Goal: Task Accomplishment & Management: Use online tool/utility

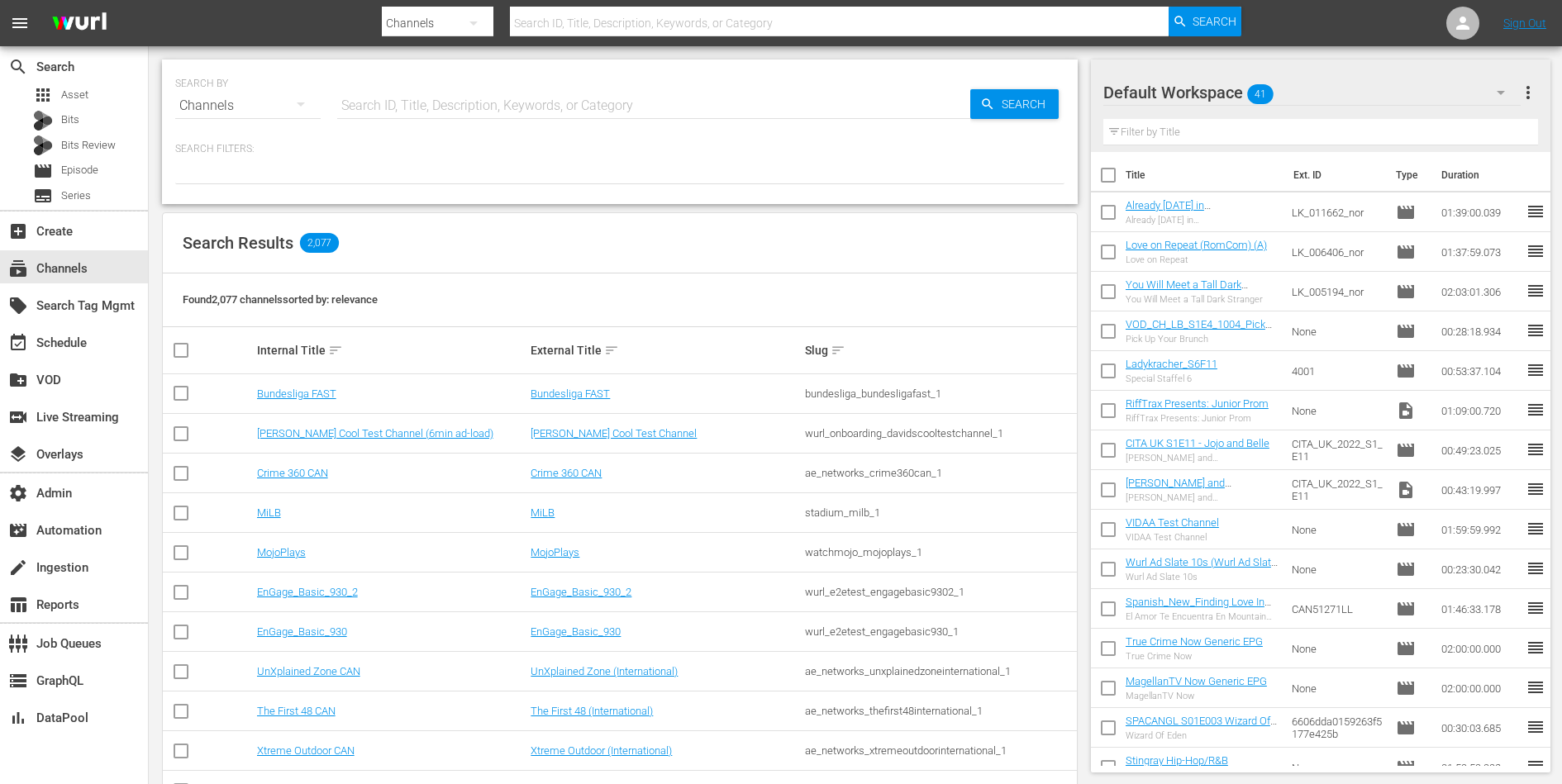
click at [314, 386] on td "Bundesliga FAST" at bounding box center [392, 394] width 274 height 40
click at [313, 388] on link "Bundesliga FAST" at bounding box center [296, 393] width 79 height 12
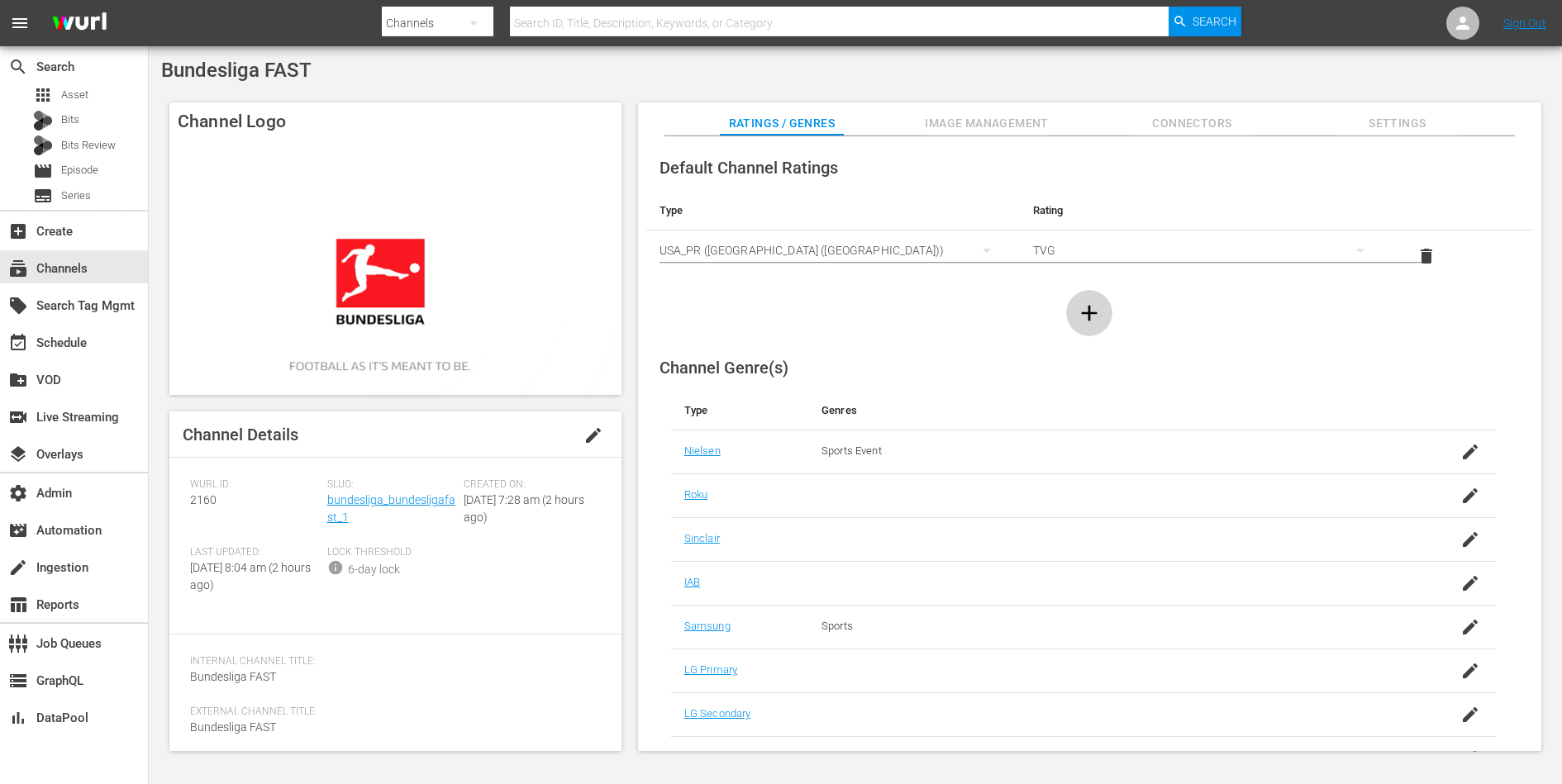
click at [1089, 302] on icon "button" at bounding box center [1090, 313] width 27 height 27
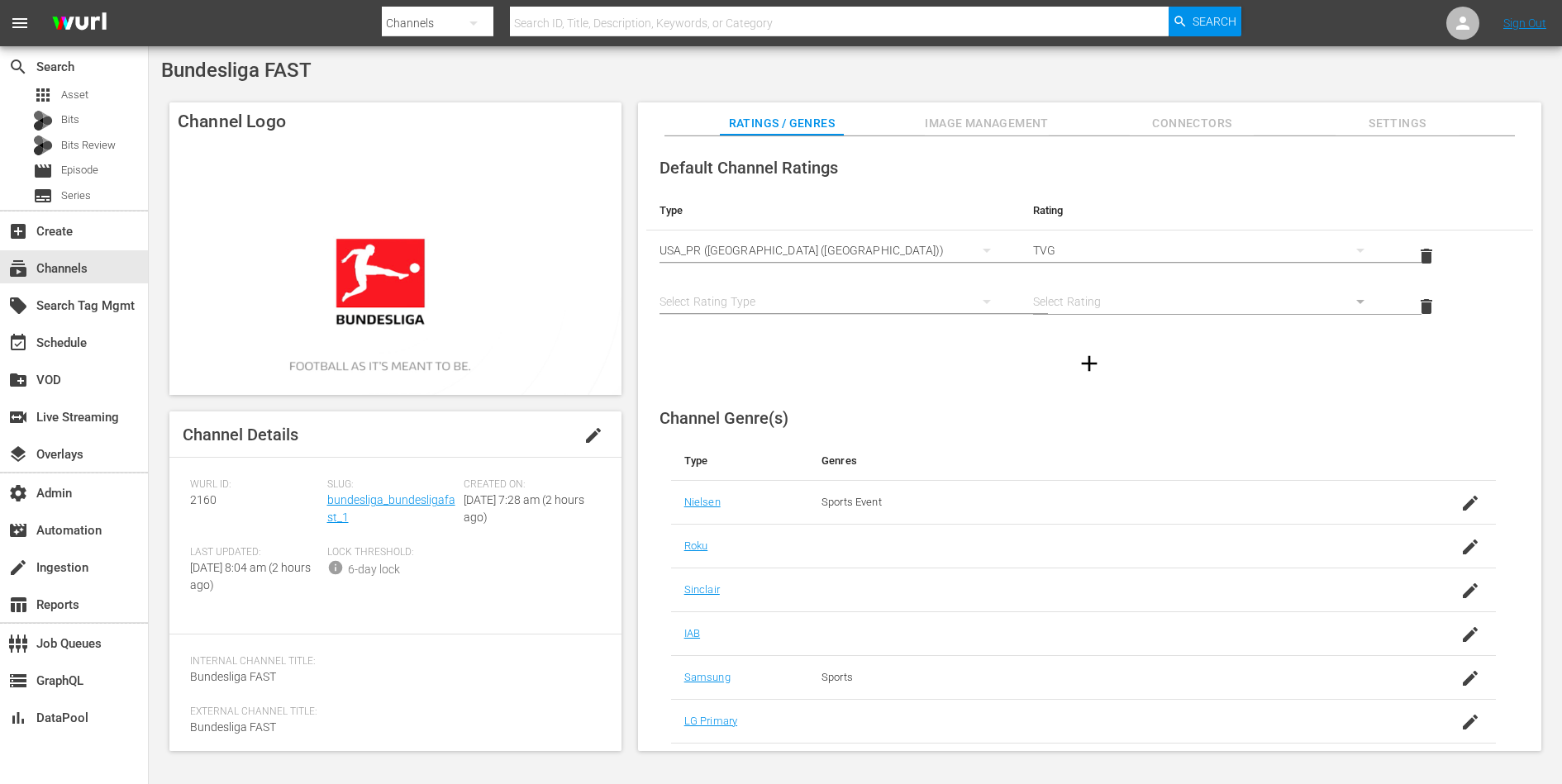
click at [831, 298] on div "simple table" at bounding box center [833, 302] width 347 height 47
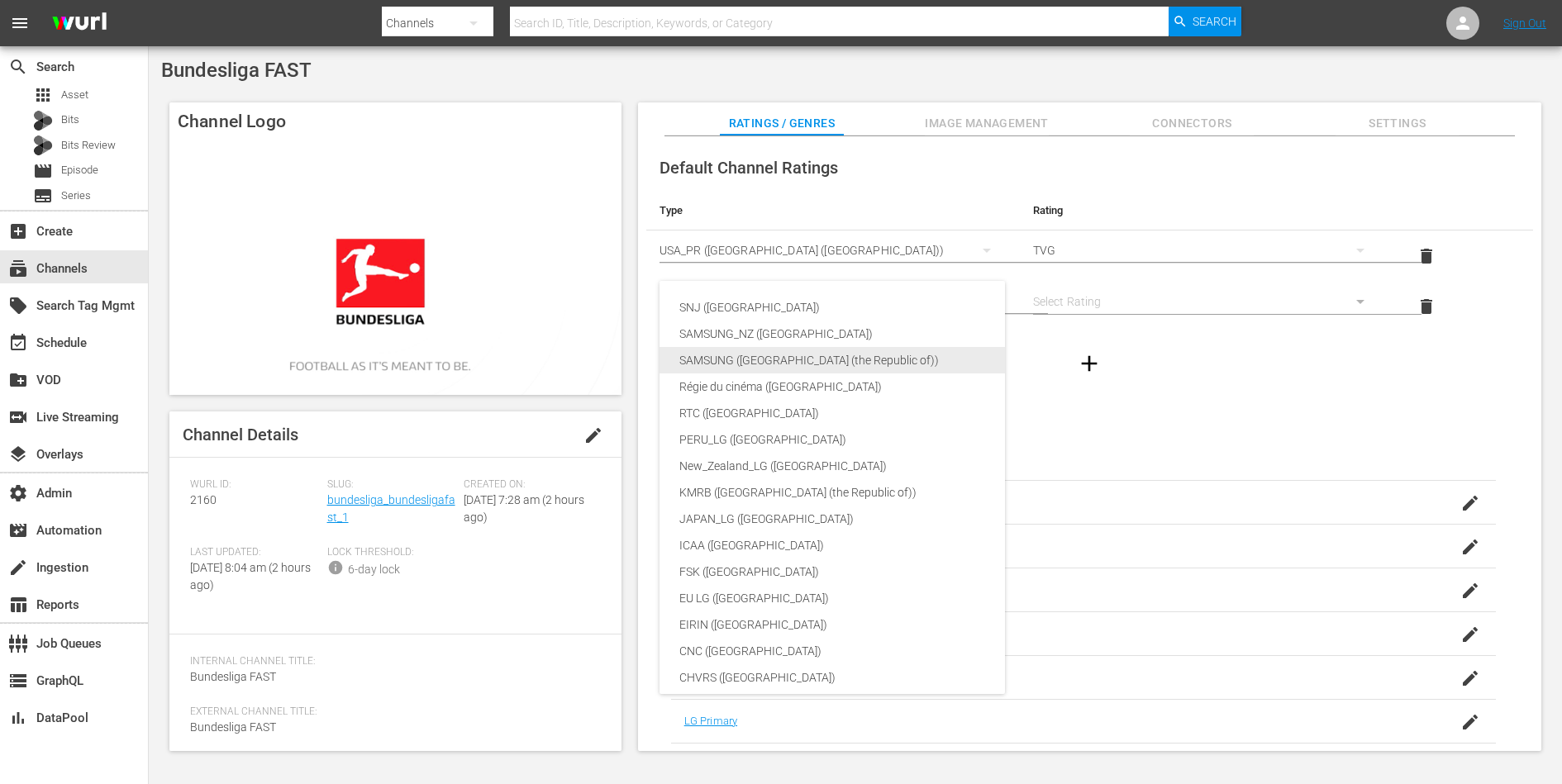
click at [781, 360] on div "SAMSUNG ([GEOGRAPHIC_DATA] (the Republic of))" at bounding box center [882, 360] width 406 height 27
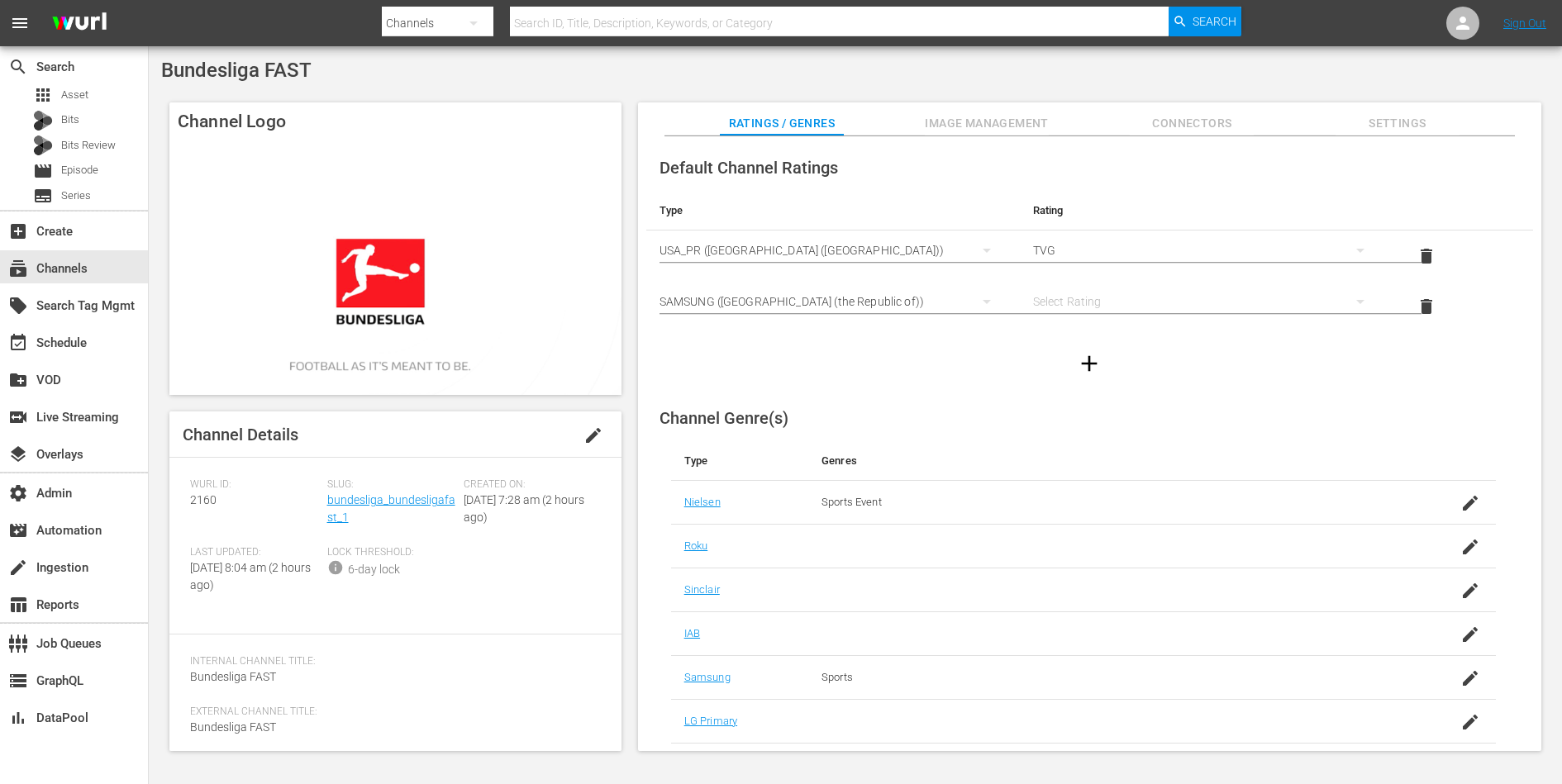
click at [1072, 291] on div "simple table" at bounding box center [1206, 302] width 347 height 47
click at [1069, 301] on div "3" at bounding box center [1204, 308] width 306 height 27
click at [1209, 364] on div at bounding box center [1090, 363] width 887 height 47
click at [403, 504] on link "bundesliga_bundesligafast_1" at bounding box center [392, 508] width 128 height 31
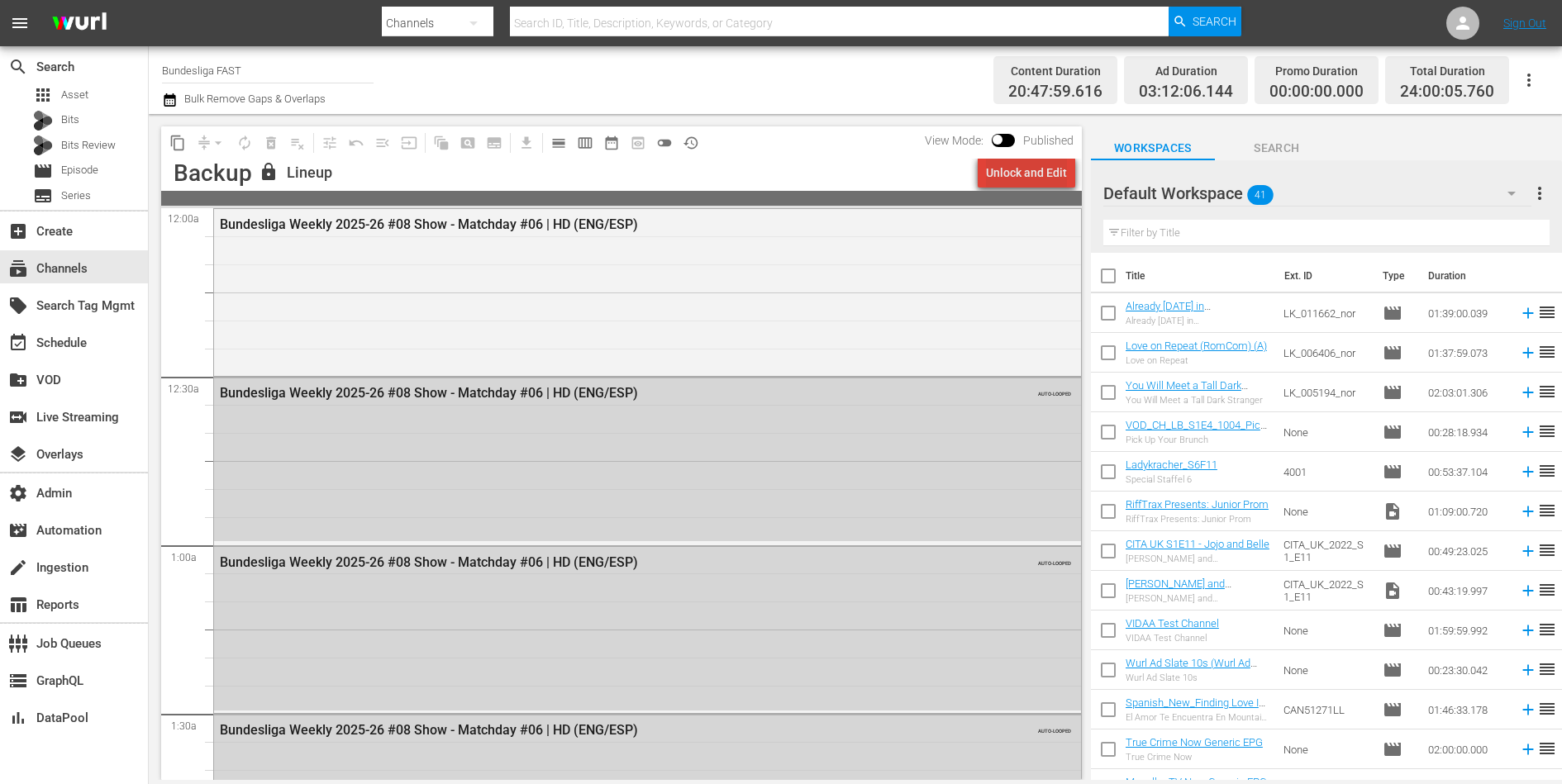
click at [1055, 179] on div "Unlock and Edit" at bounding box center [1026, 173] width 81 height 30
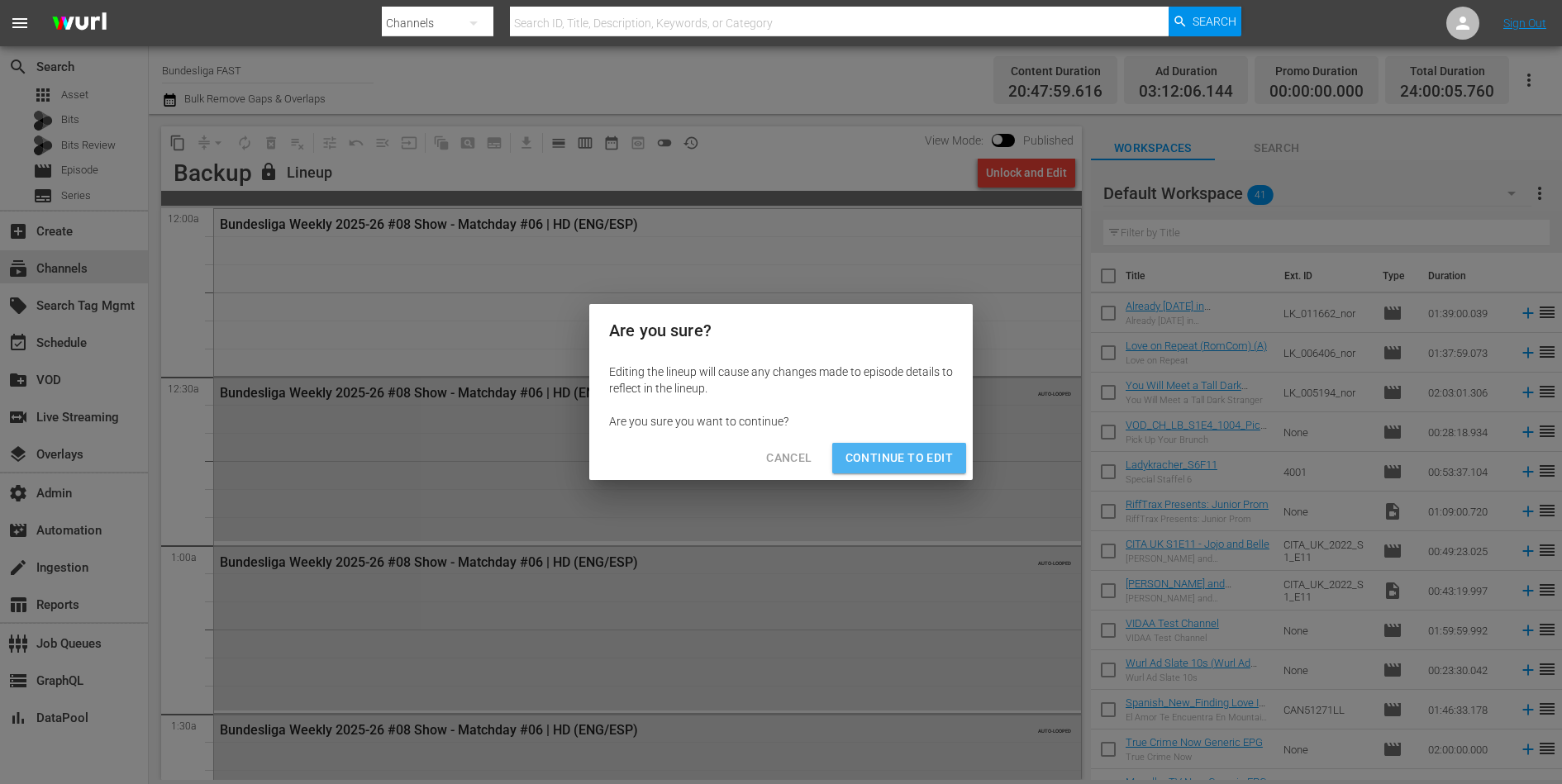
click at [911, 457] on span "Continue to Edit" at bounding box center [899, 458] width 107 height 21
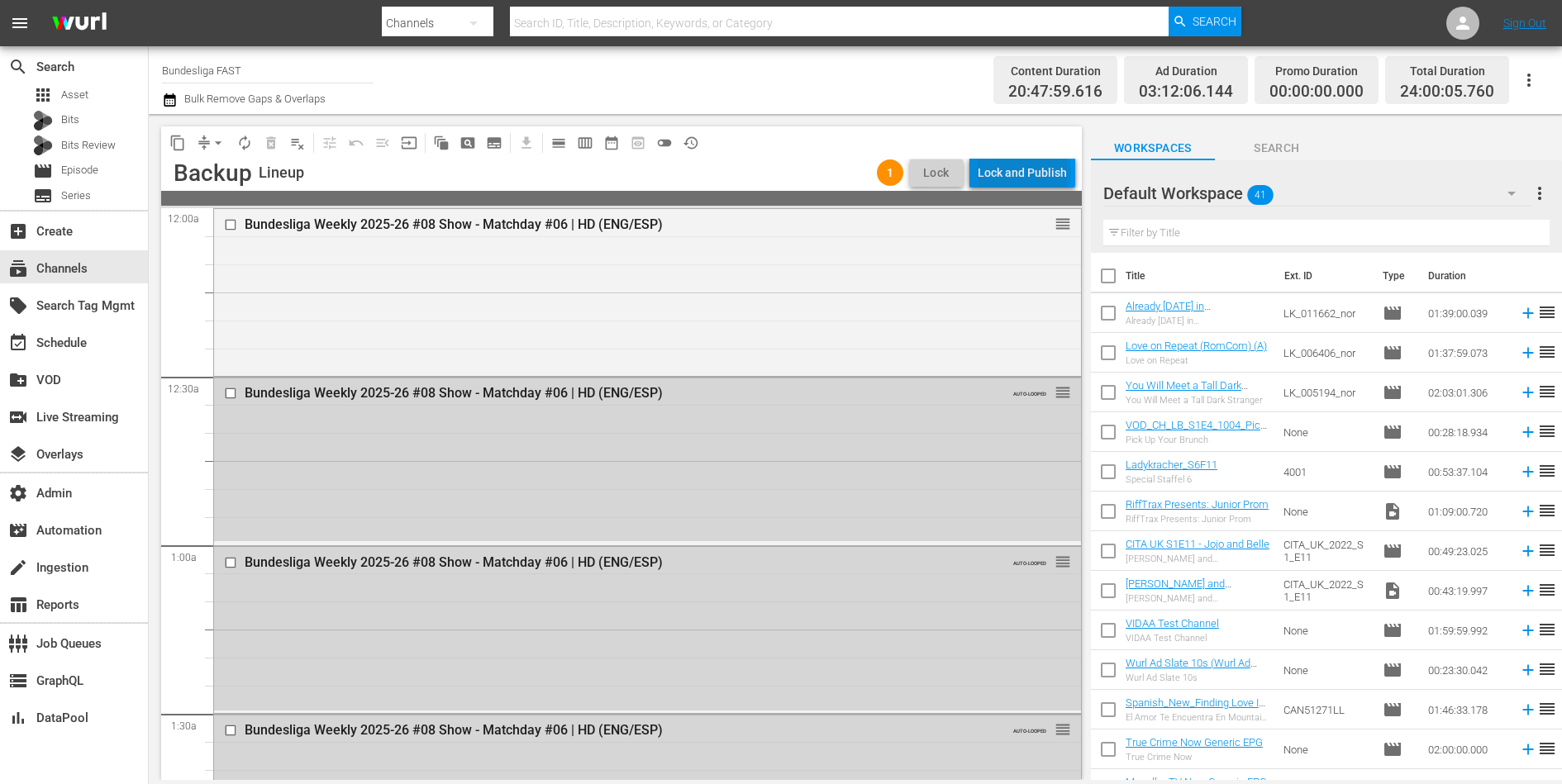
click at [1028, 173] on div "Lock and Publish" at bounding box center [1022, 173] width 89 height 30
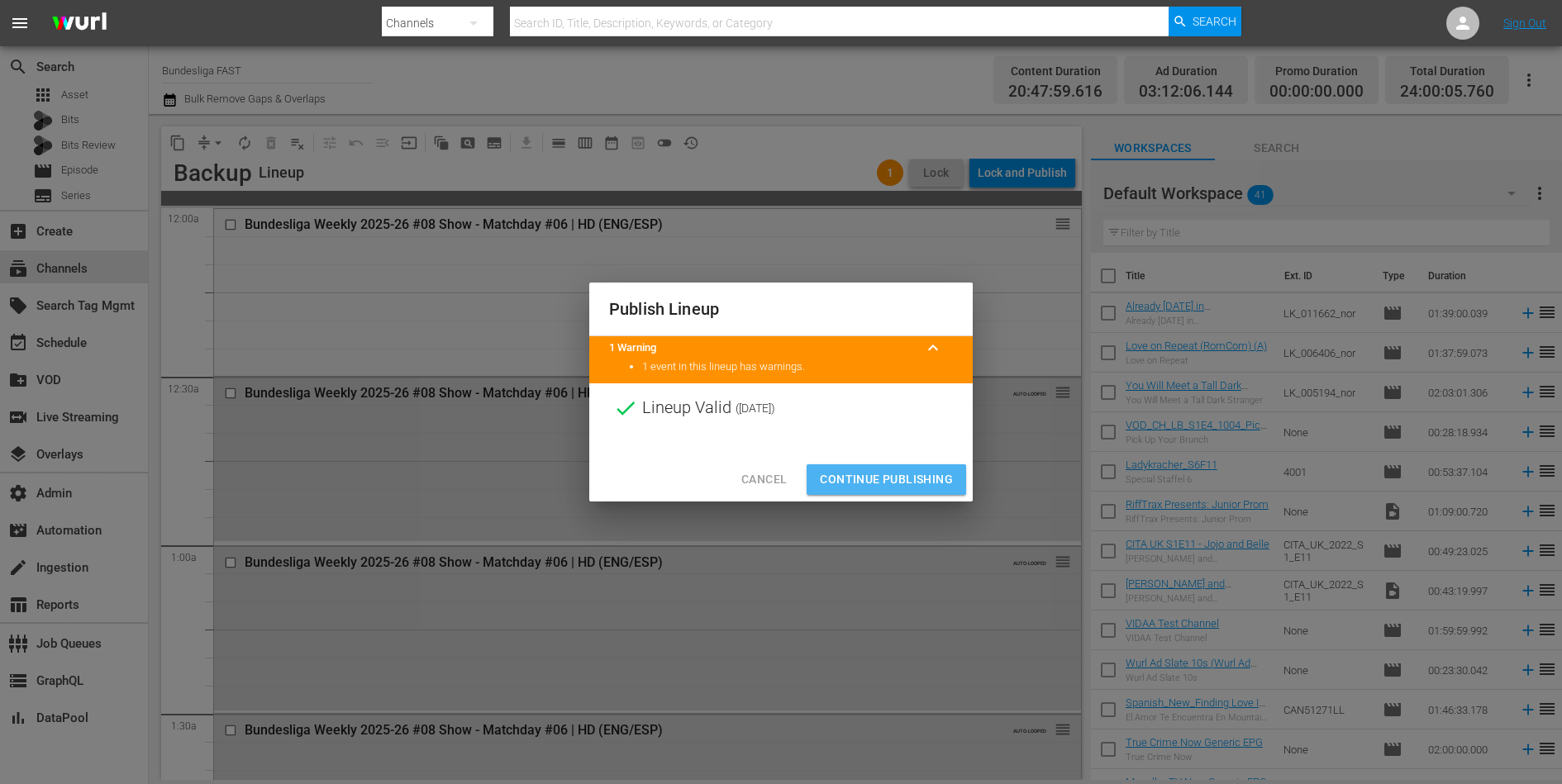
click at [914, 472] on span "Continue Publishing" at bounding box center [887, 479] width 133 height 21
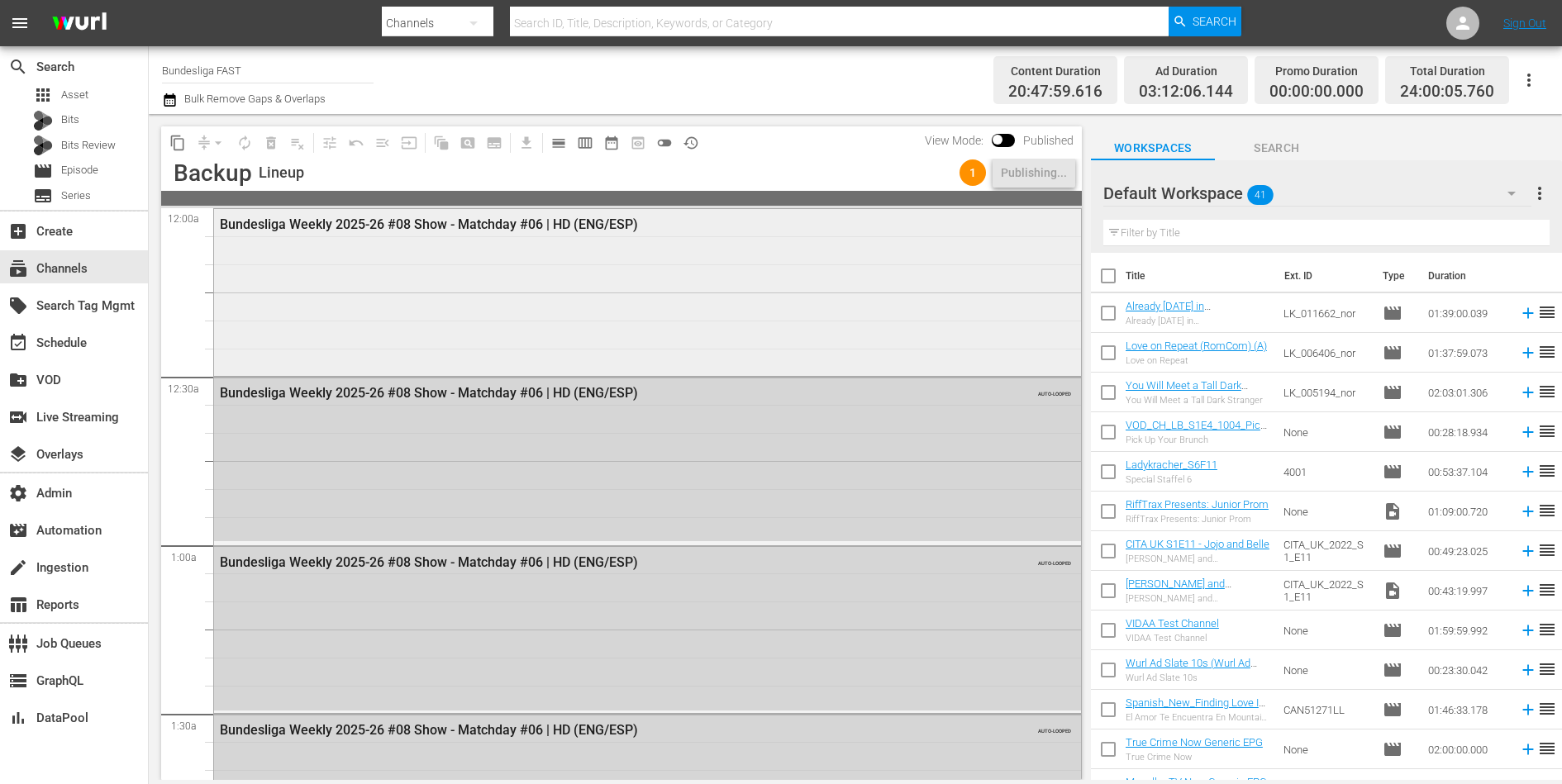
click at [581, 296] on div "Bundesliga Weekly 2025-26 #08 Show - Matchday #06 | HD (ENG/ESP)" at bounding box center [647, 290] width 867 height 164
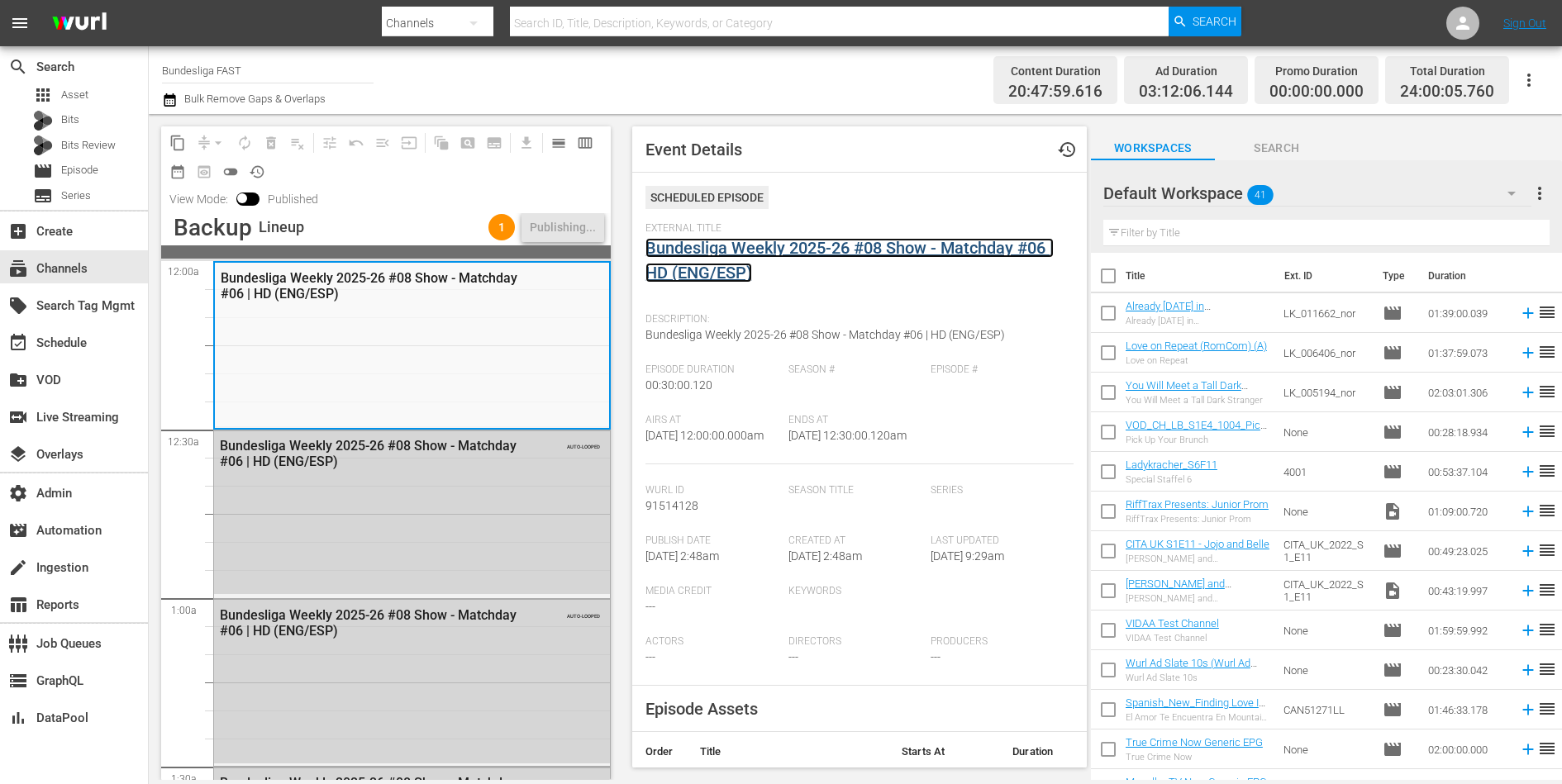
click at [700, 273] on link "Bundesliga Weekly 2025-26 #08 Show - Matchday #06 | HD (ENG/ESP)" at bounding box center [849, 260] width 408 height 45
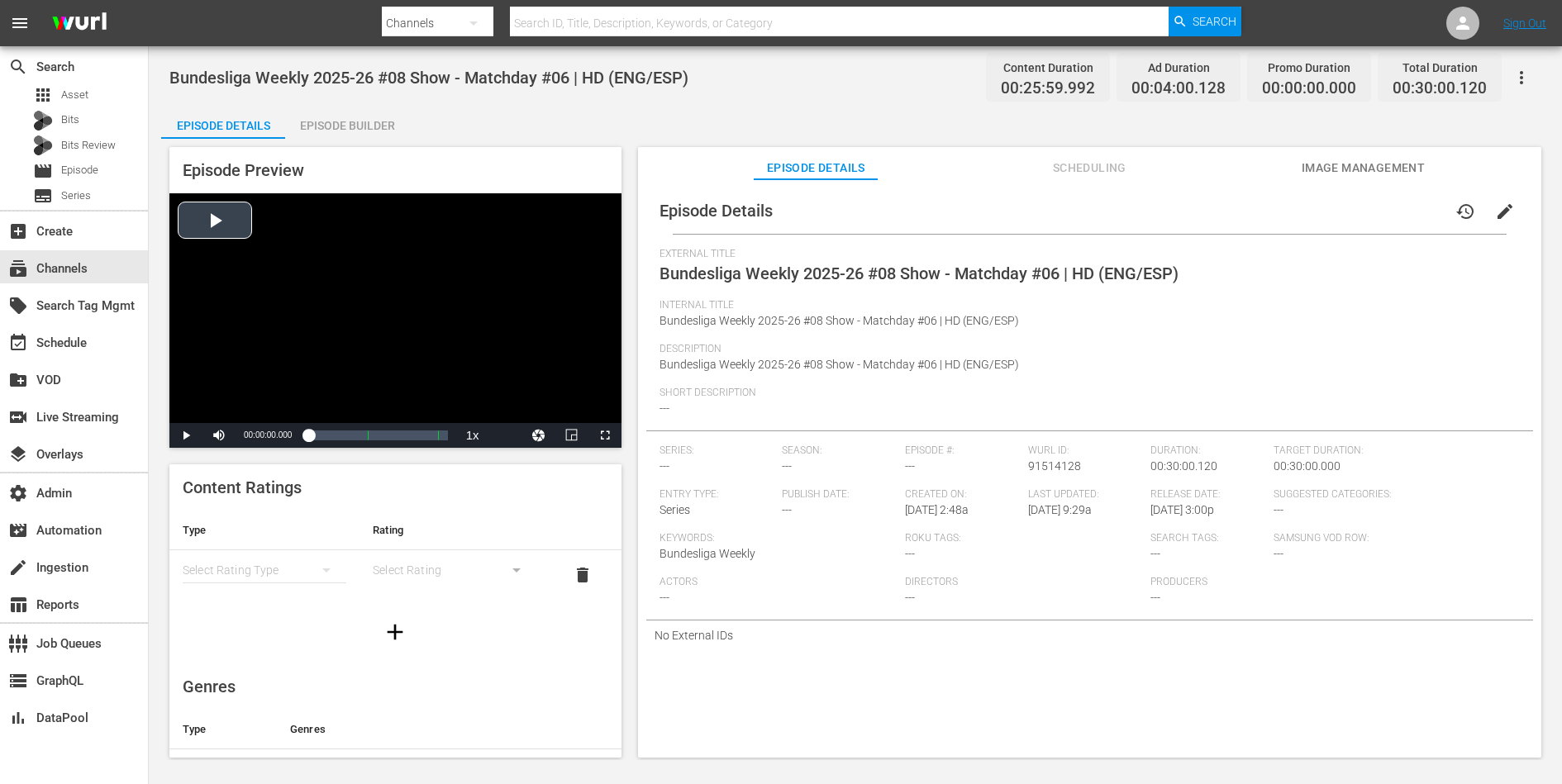
click at [395, 314] on div "Video Player" at bounding box center [396, 308] width 452 height 229
click at [342, 438] on div "Loaded : 0.77% 00:09:17.180 Bundesliga Weekly 2025-26 #08 Show - Matchday #06 |…" at bounding box center [378, 436] width 139 height 17
click at [1086, 170] on span "Scheduling" at bounding box center [1089, 168] width 124 height 21
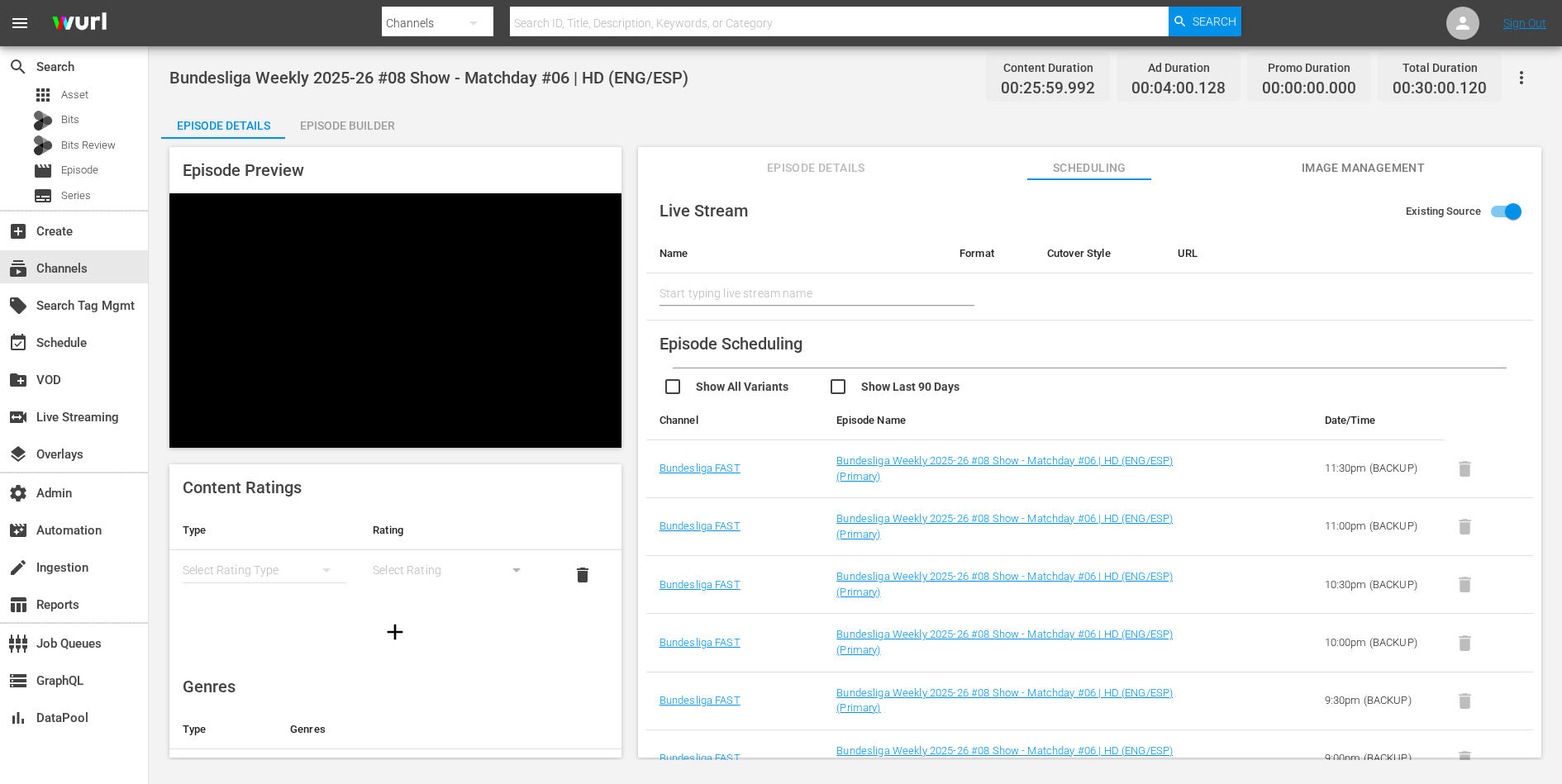
click at [1317, 165] on span "Image Management" at bounding box center [1362, 168] width 124 height 21
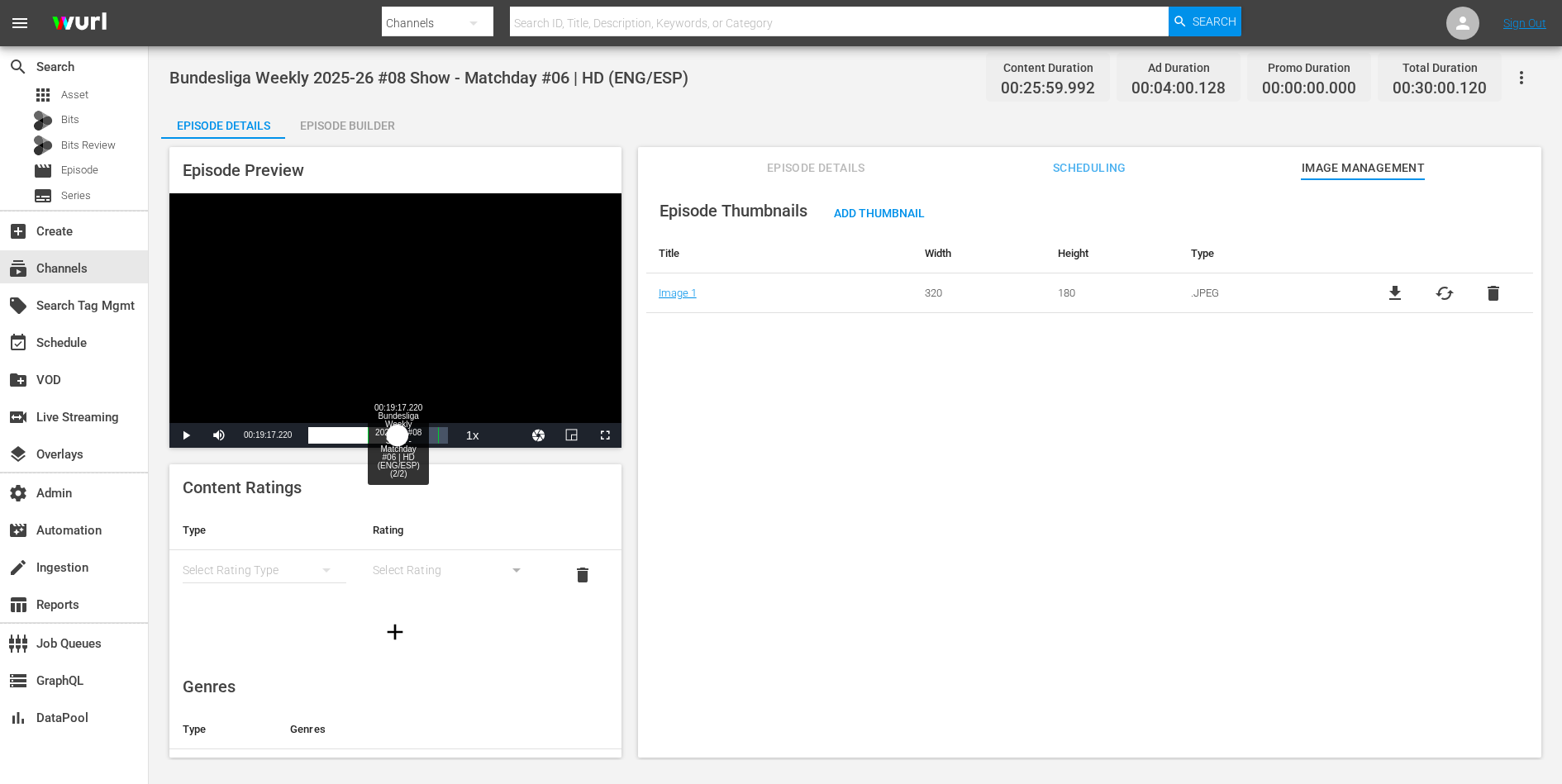
click at [398, 433] on div "Loaded : 33.49% 00:19:17.220 Bundesliga Weekly 2025-26 #08 Show - Matchday #06 …" at bounding box center [378, 436] width 139 height 17
click at [361, 131] on div "Episode Builder" at bounding box center [347, 126] width 124 height 40
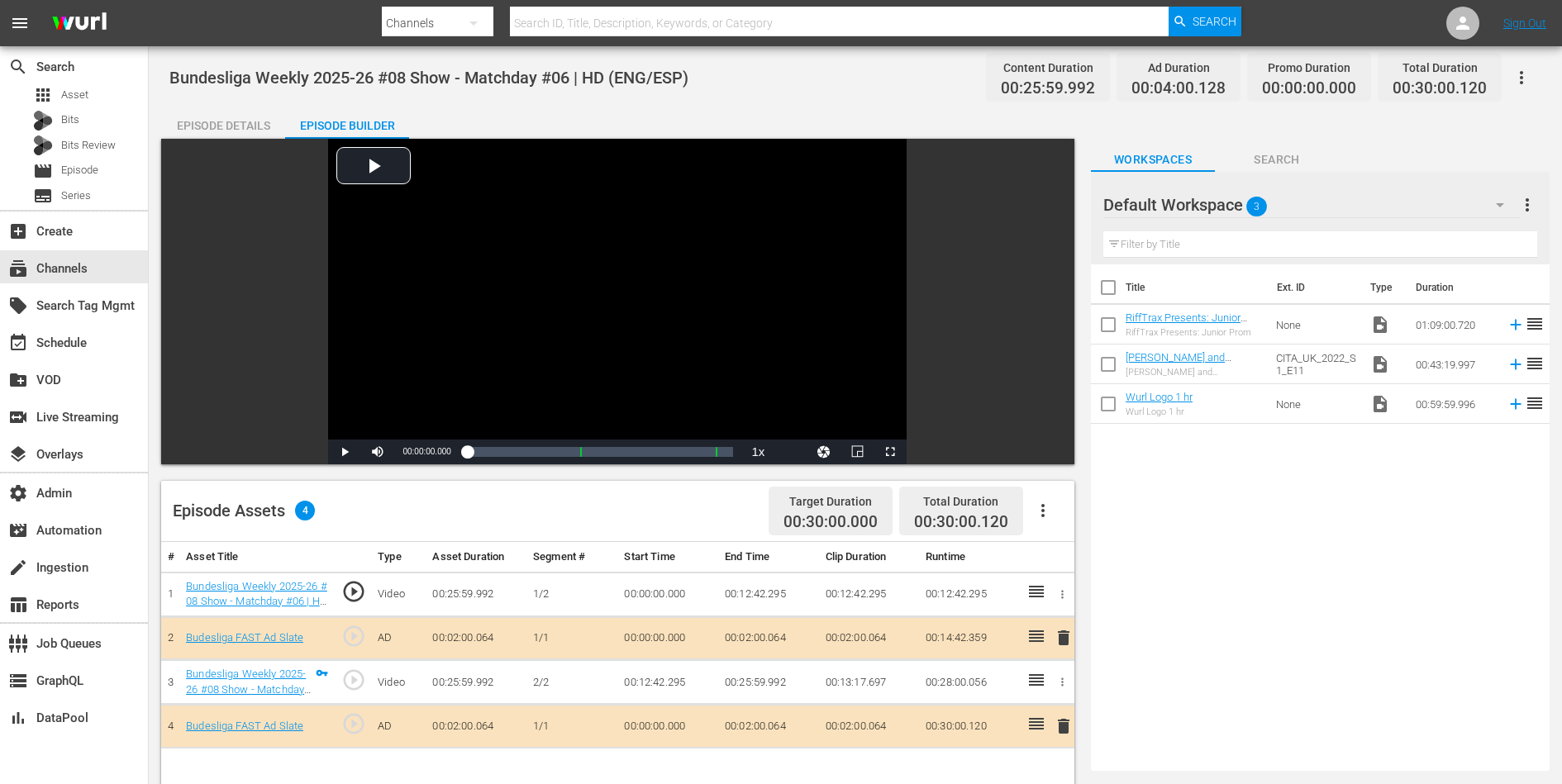
click at [240, 126] on div "Episode Details" at bounding box center [223, 126] width 124 height 40
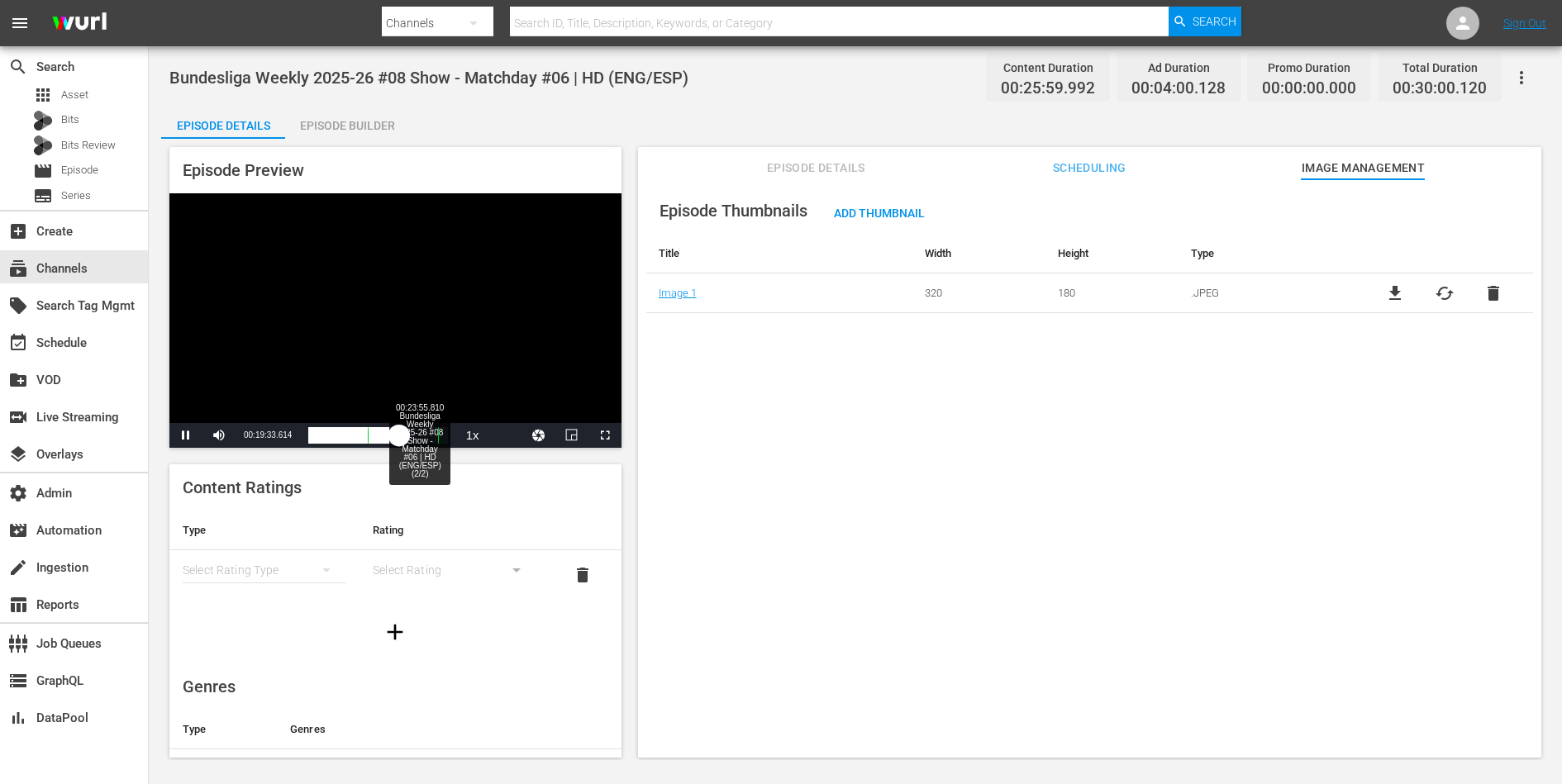
click at [420, 443] on div "Loaded : 71.60% 00:23:55.810 Bundesliga Weekly 2025-26 #08 Show - Matchday #06 …" at bounding box center [378, 436] width 139 height 17
click at [341, 436] on div "Loaded : 89.32% 00:07:16.715 Bundesliga Weekly 2025-26 #08 Show - Matchday #06 …" at bounding box center [378, 436] width 139 height 17
click at [186, 436] on span "Video Player" at bounding box center [186, 436] width 0 height 0
click at [371, 145] on div "Episode Preview Video Player is loading. Play Video Play Mute Current Time 00:0…" at bounding box center [855, 455] width 1388 height 632
click at [366, 119] on div "Episode Builder" at bounding box center [347, 126] width 124 height 40
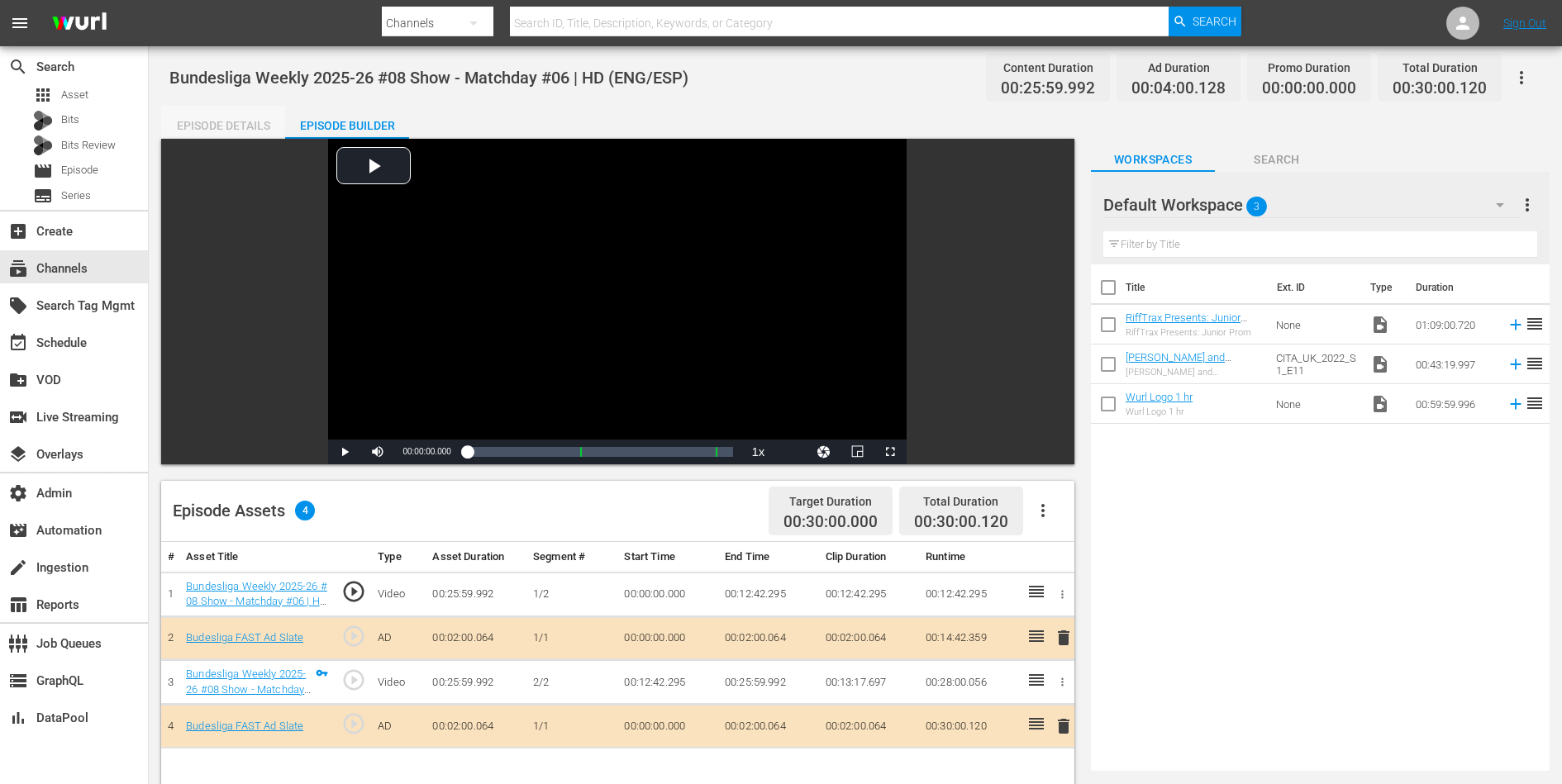
click at [246, 111] on div "Episode Details" at bounding box center [223, 126] width 124 height 40
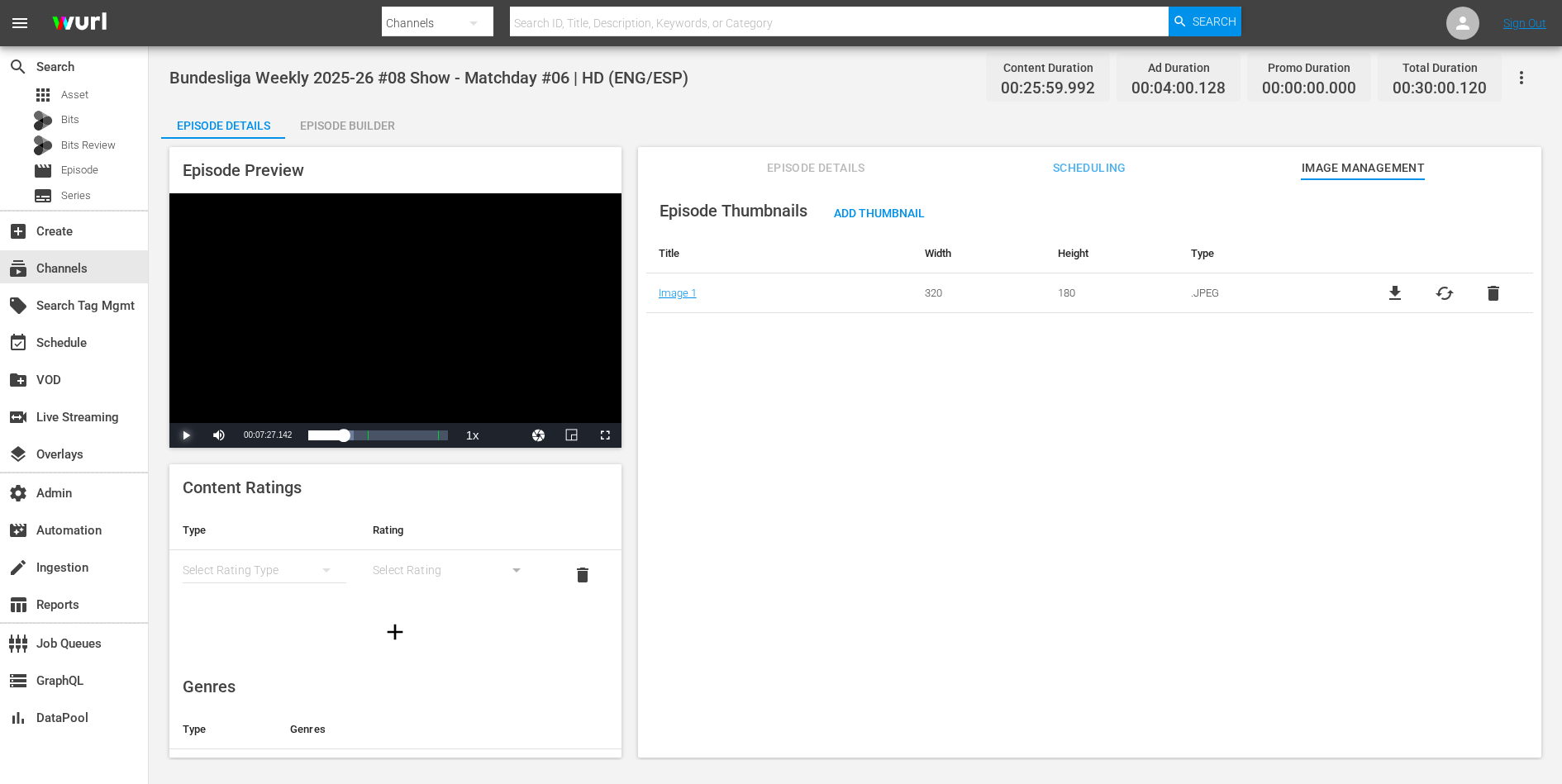
click at [186, 436] on span "Video Player" at bounding box center [186, 436] width 0 height 0
click at [406, 438] on div "Loaded : 32.72% 00:20:14.804 Bundesliga Weekly 2025-26 #08 Show - Matchday #06 …" at bounding box center [378, 436] width 139 height 17
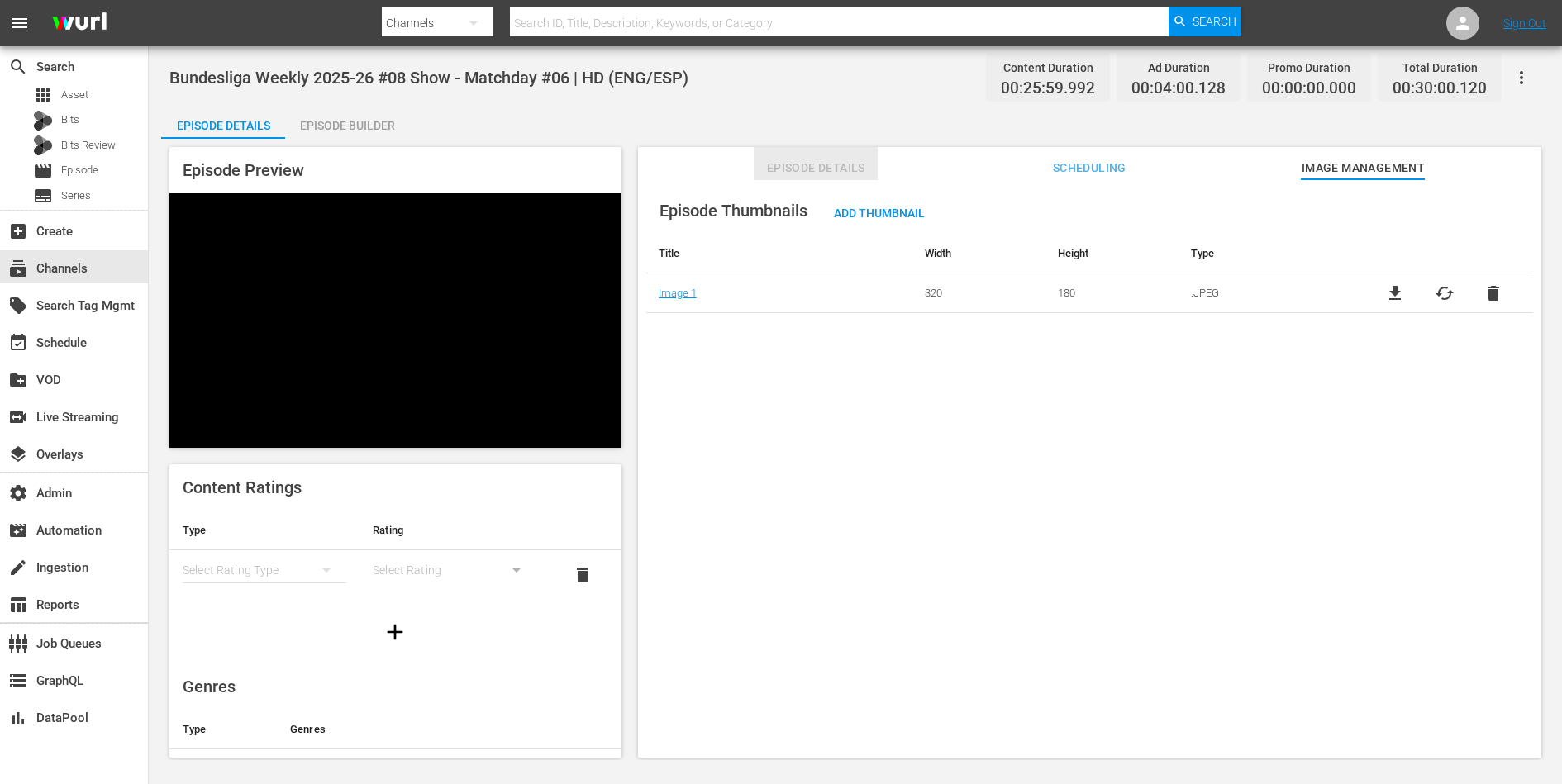
click at [836, 173] on span "Episode Details" at bounding box center [815, 168] width 124 height 21
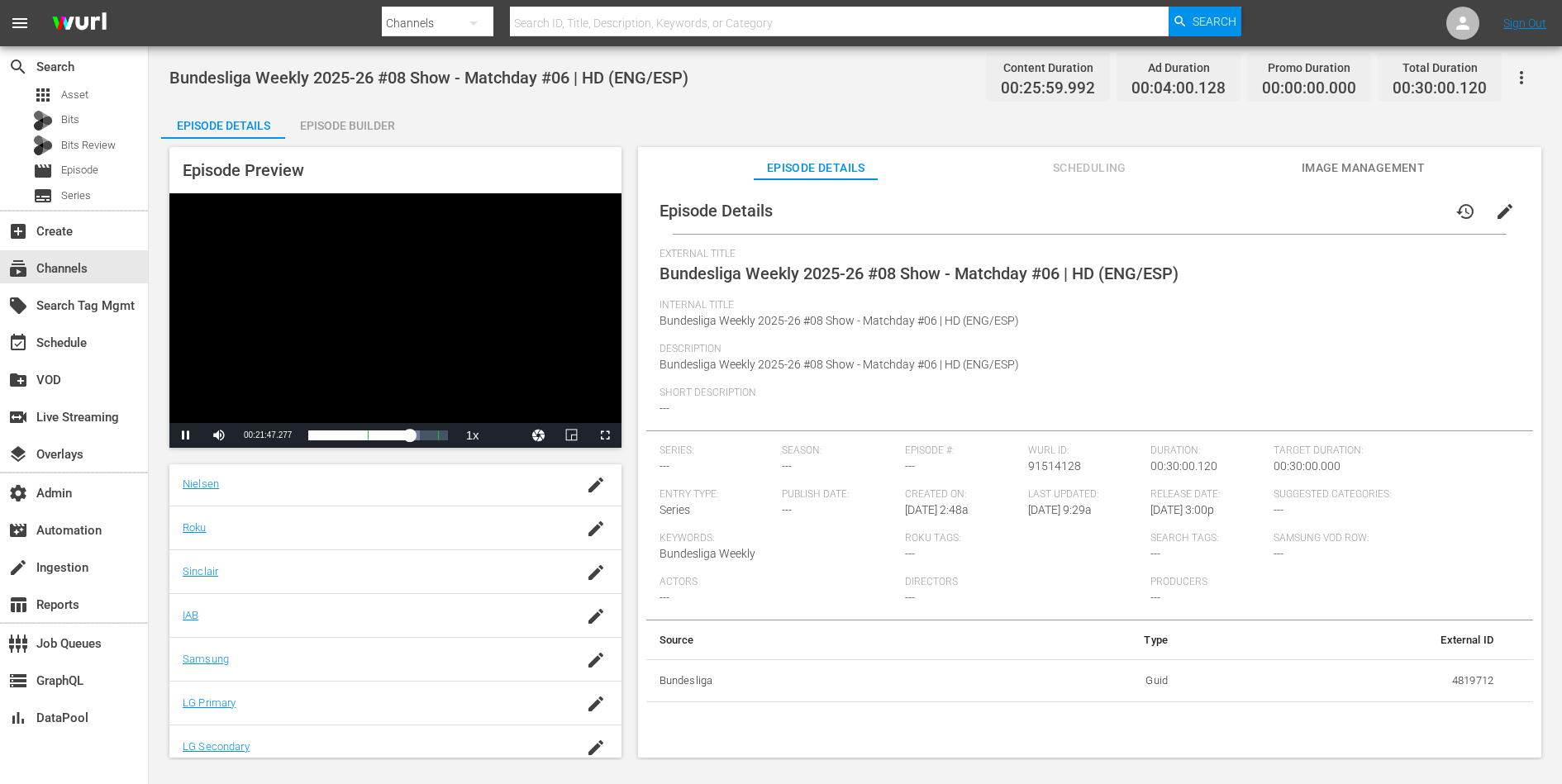
scroll to position [295, 0]
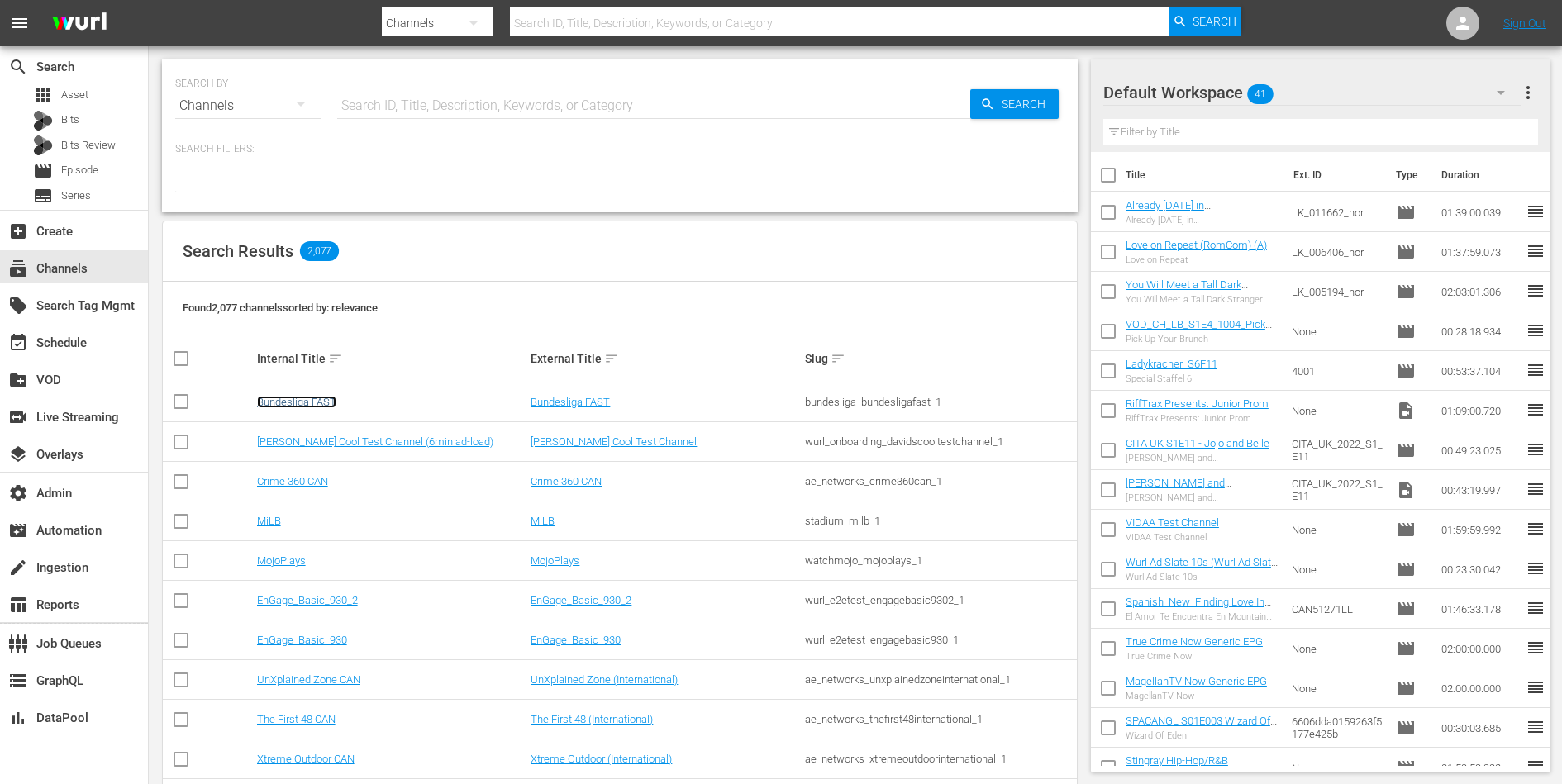
click at [309, 396] on link "Bundesliga FAST" at bounding box center [296, 402] width 79 height 12
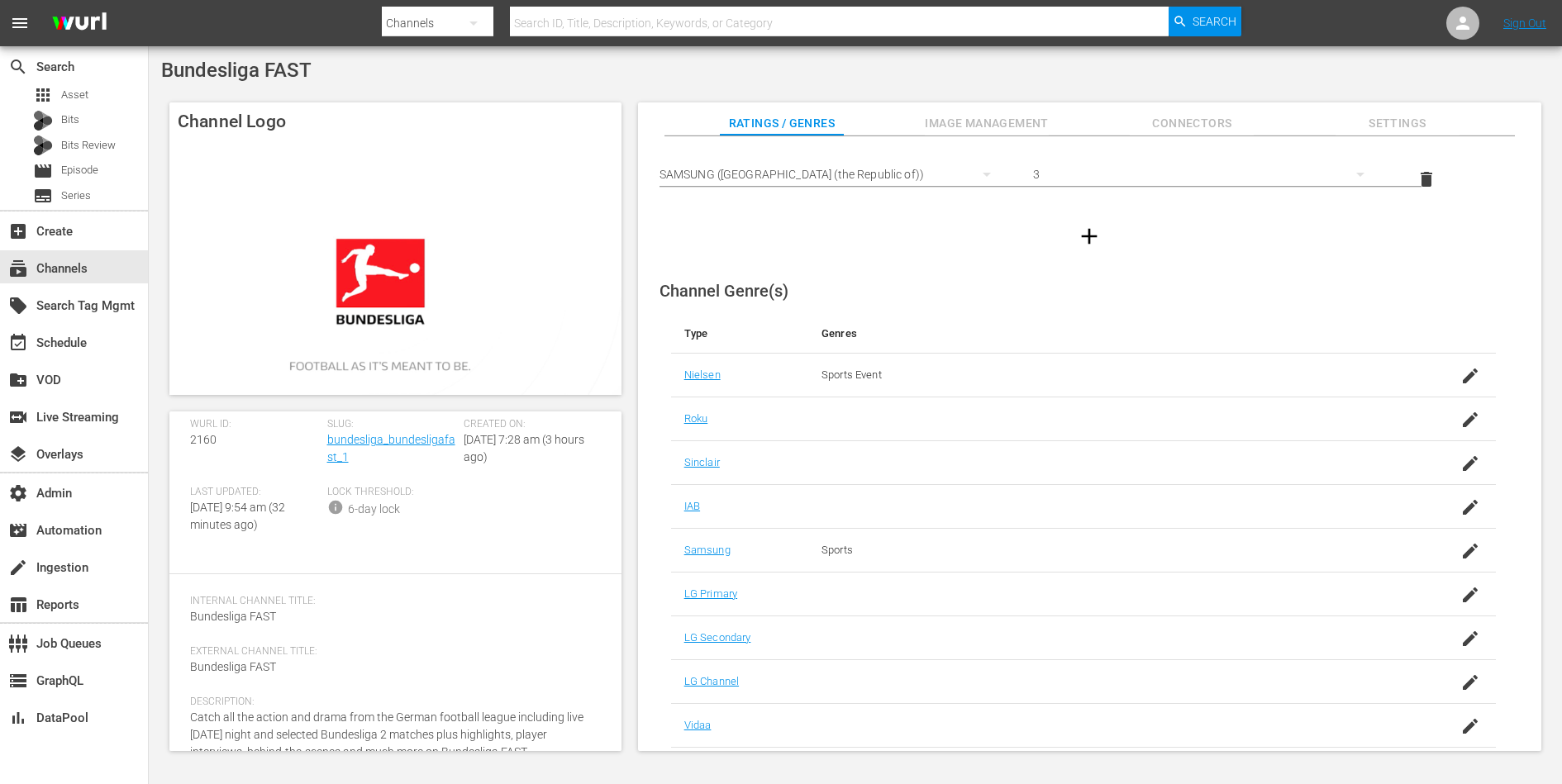
scroll to position [106, 0]
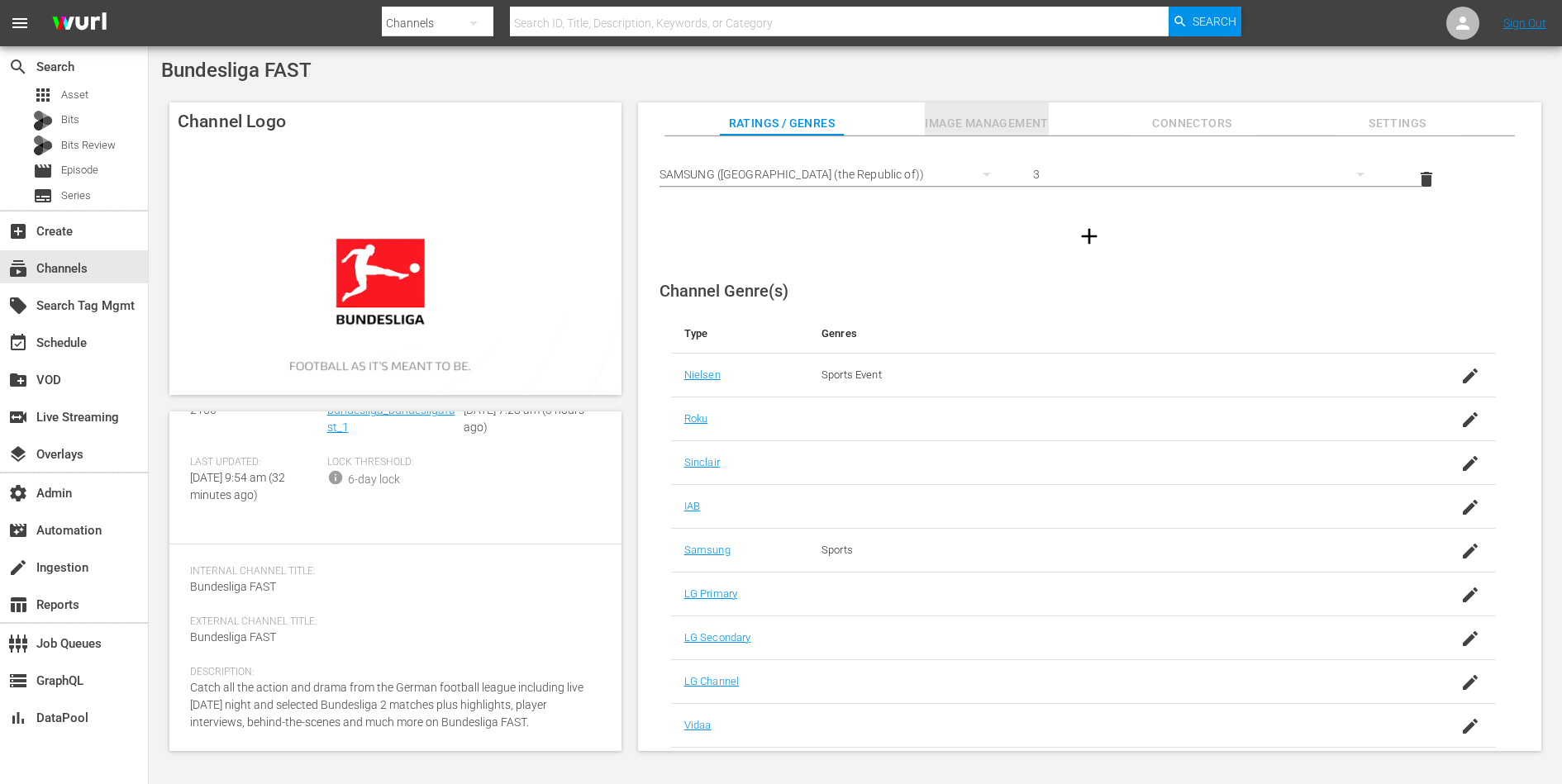
click at [1007, 127] on span "Image Management" at bounding box center [986, 123] width 124 height 21
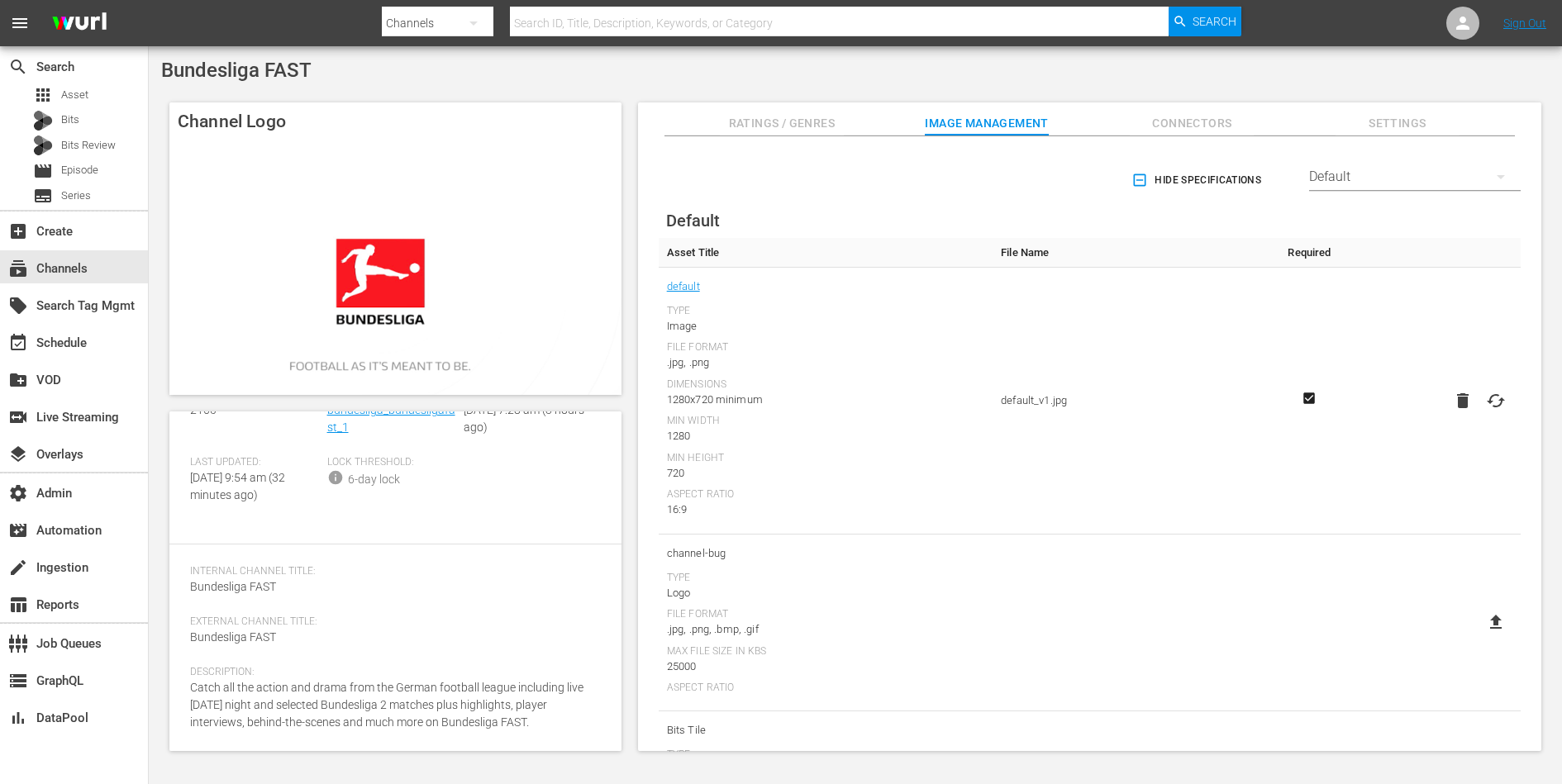
click at [1218, 124] on span "Connectors" at bounding box center [1191, 123] width 124 height 21
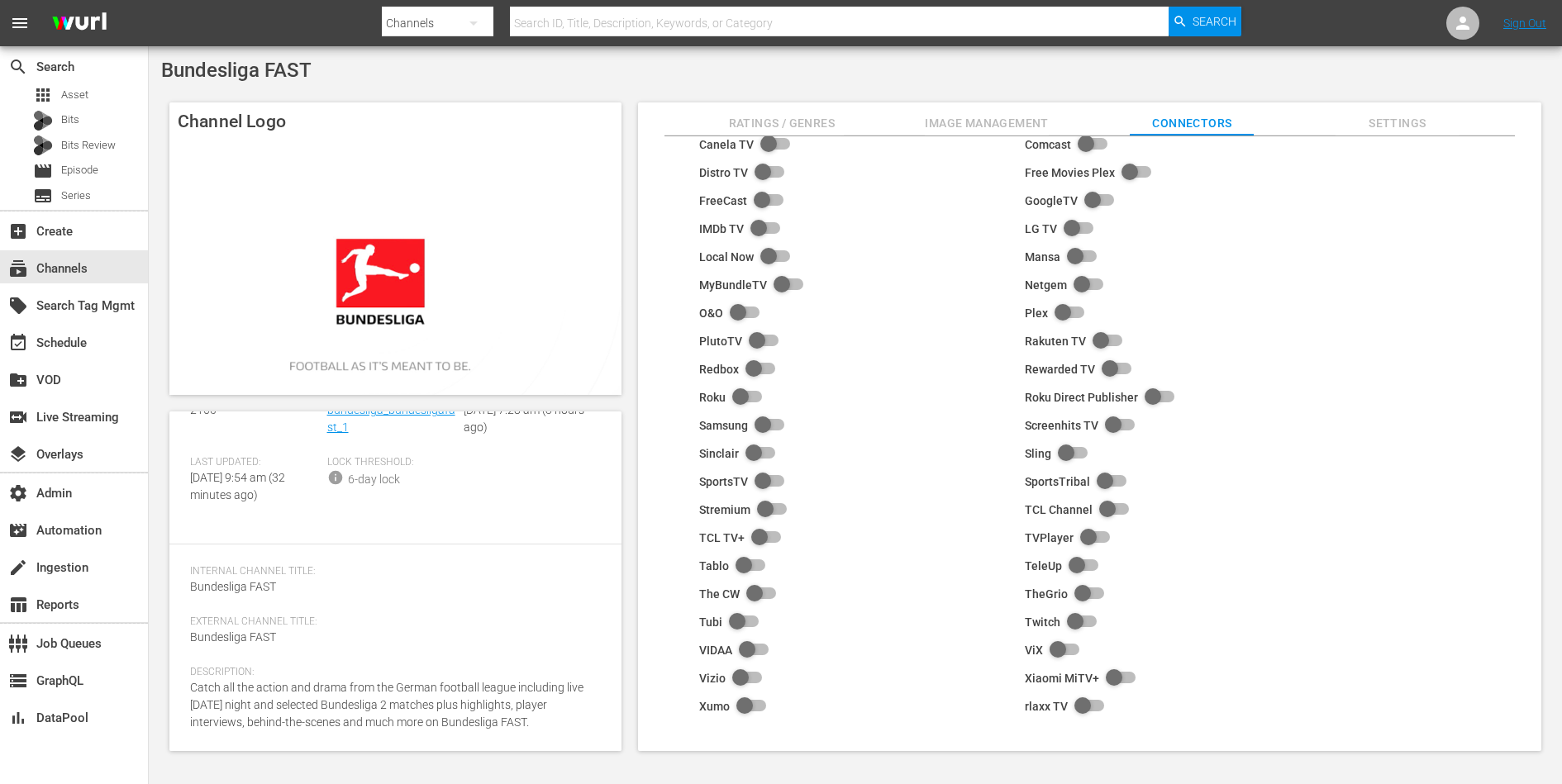
scroll to position [0, 0]
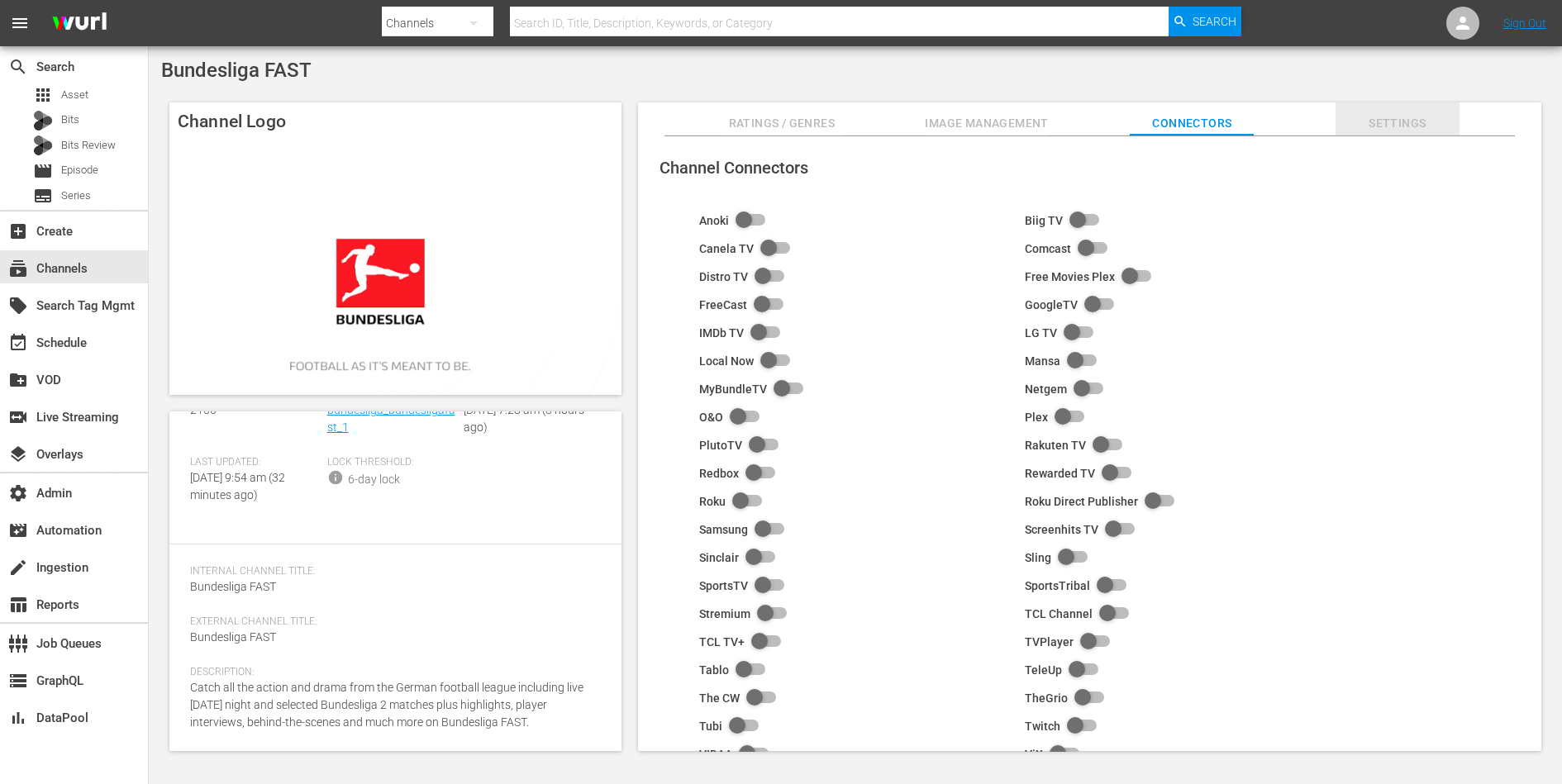
click at [1413, 121] on span "Settings" at bounding box center [1397, 123] width 124 height 21
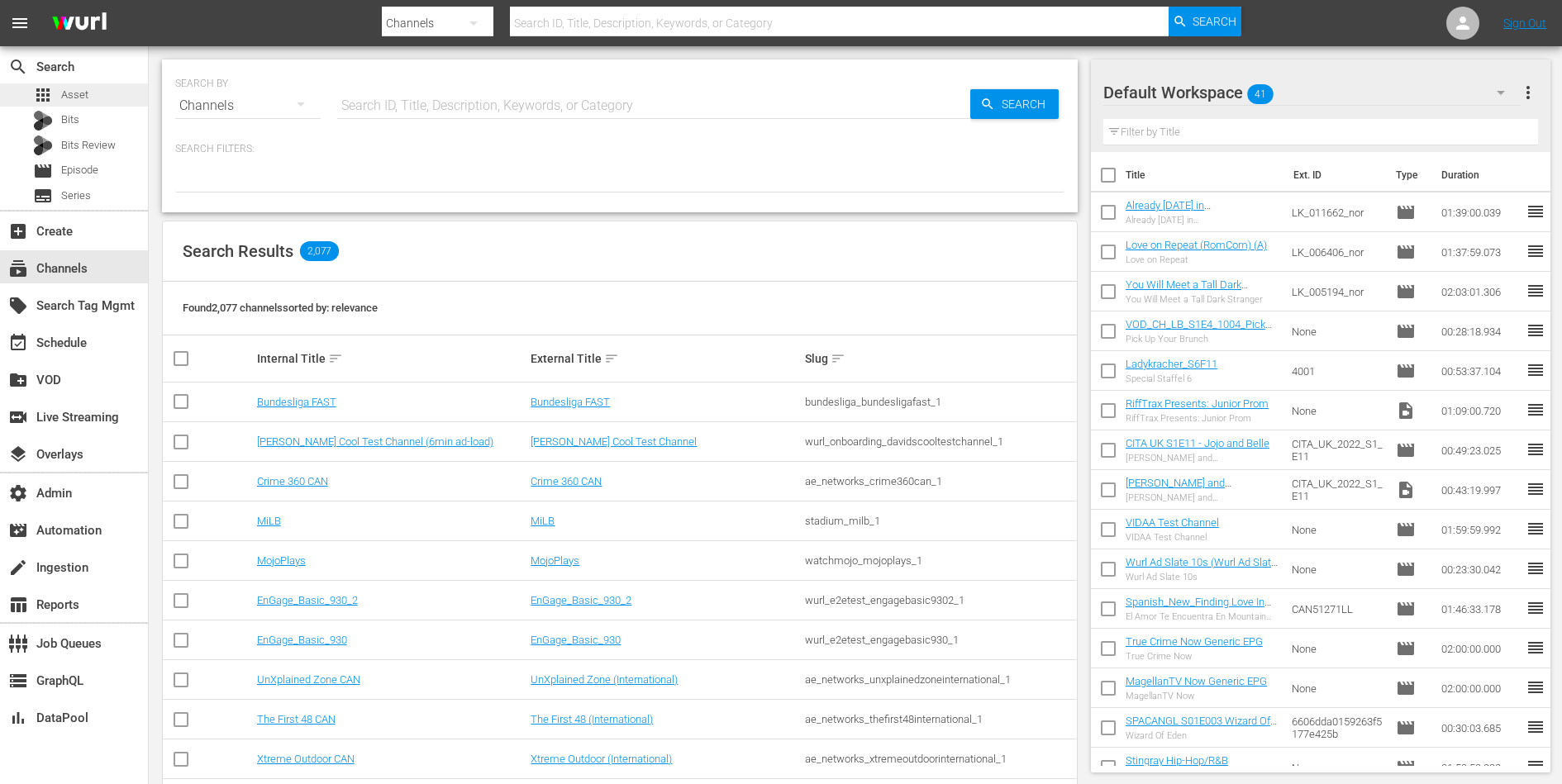
click at [84, 84] on div "apps Asset" at bounding box center [61, 95] width 56 height 23
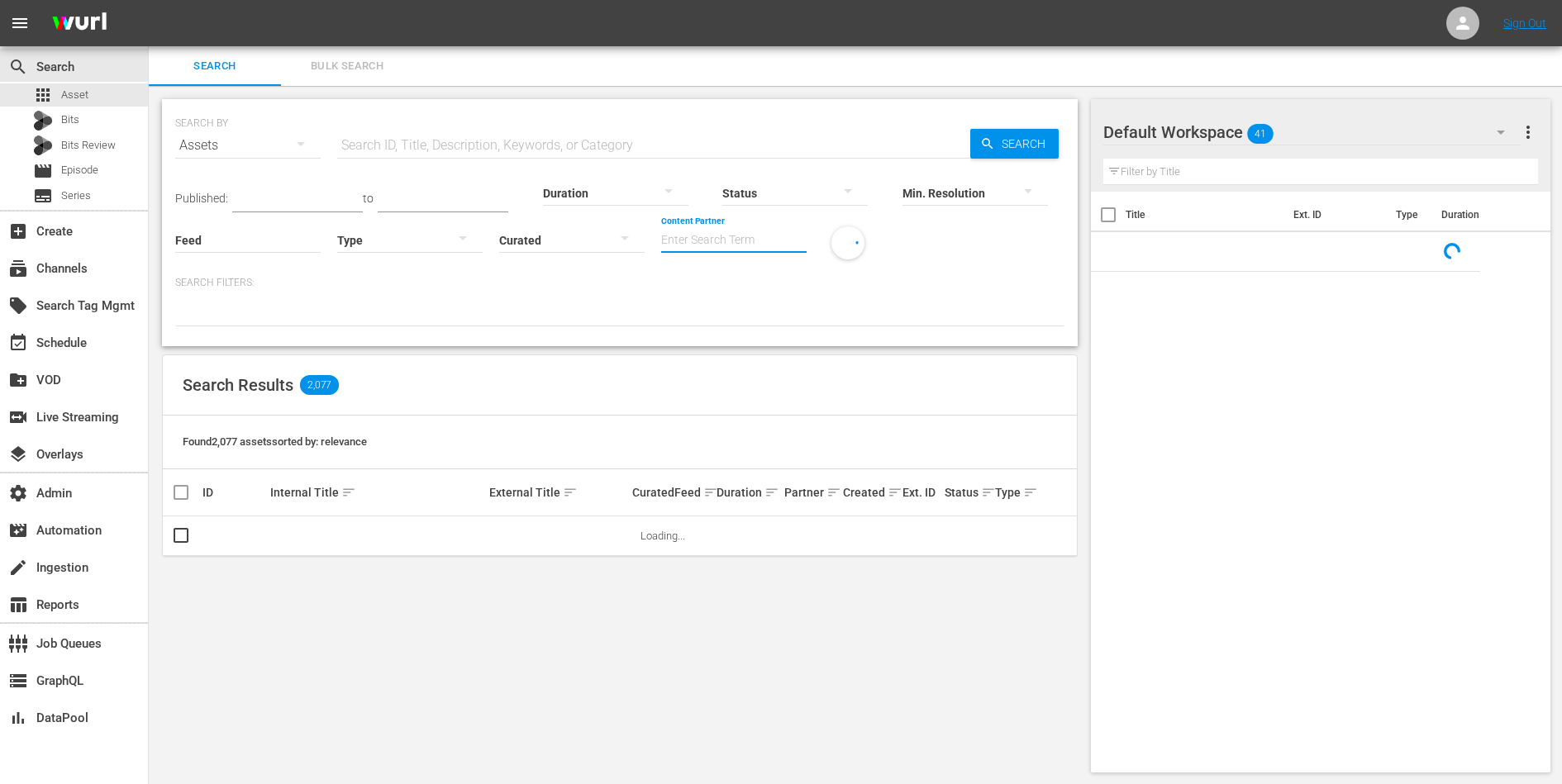
click at [695, 235] on input "Content Partner" at bounding box center [734, 241] width 146 height 60
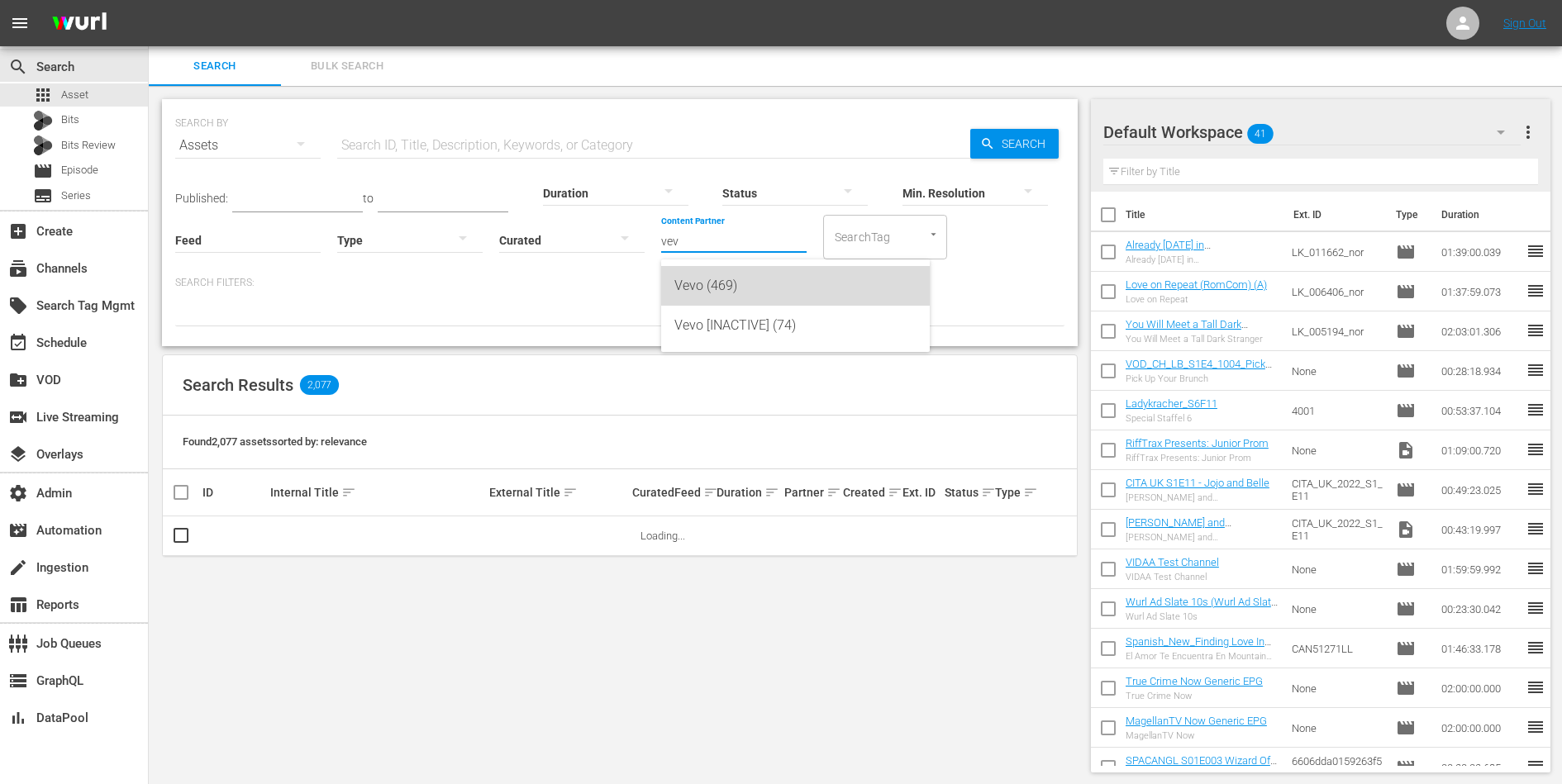
click at [717, 275] on div "Vevo (469)" at bounding box center [795, 286] width 242 height 40
type input "Vevo (469)"
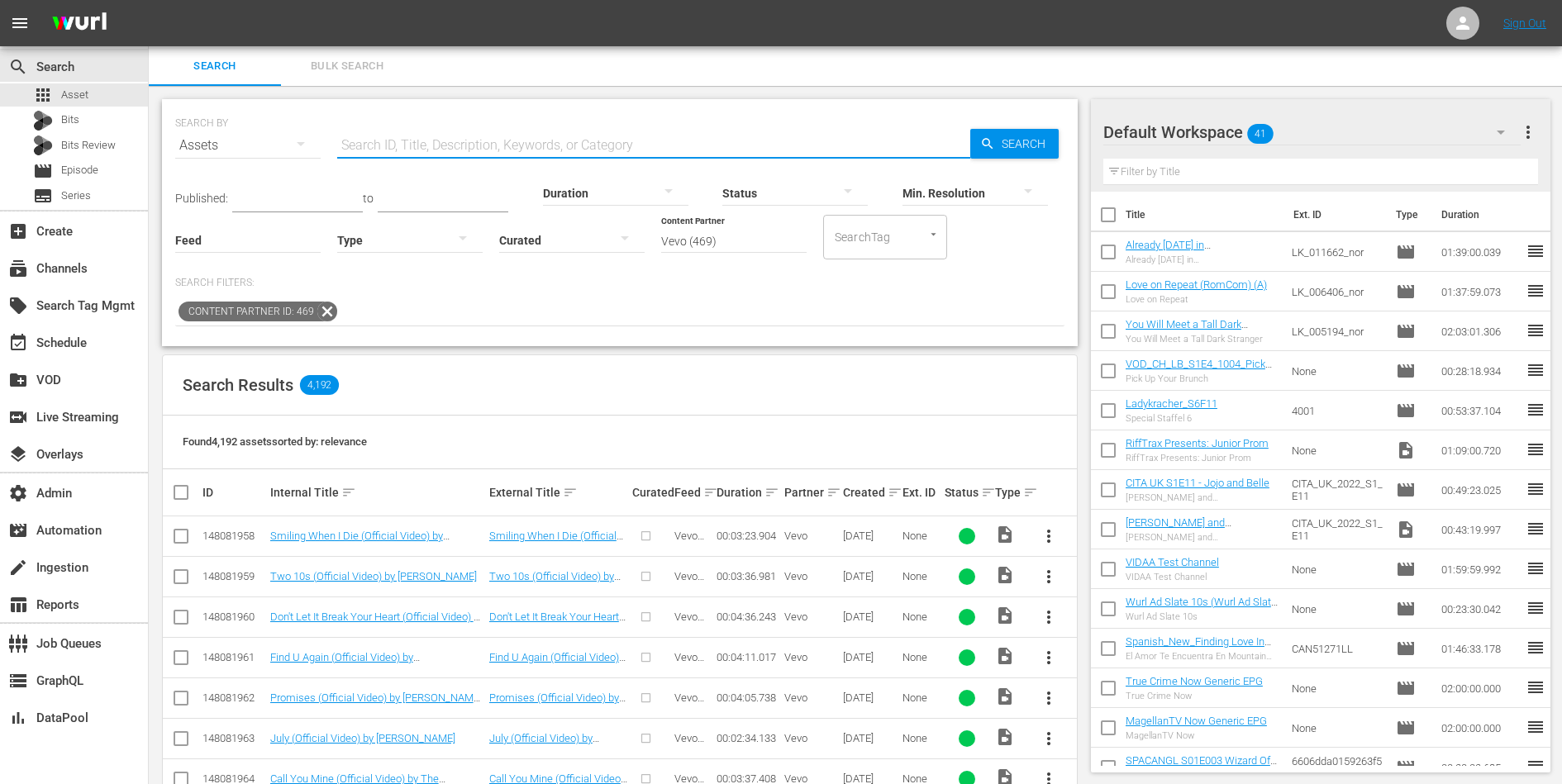
click at [622, 136] on input "text" at bounding box center [653, 145] width 633 height 40
type input "madison"
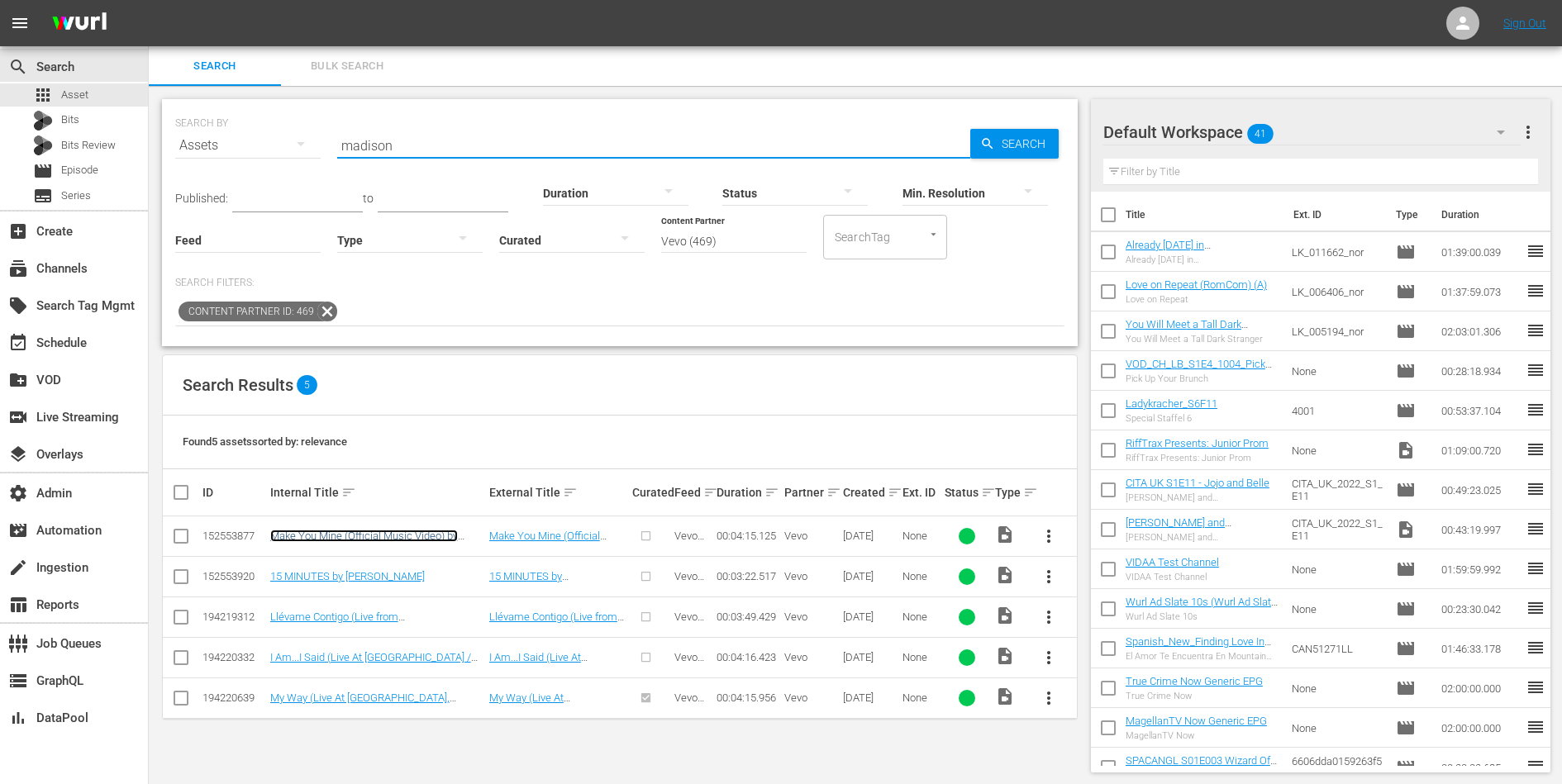
click at [371, 531] on link "Make You Mine (Official Music Video) by Madison Beer" at bounding box center [364, 542] width 188 height 25
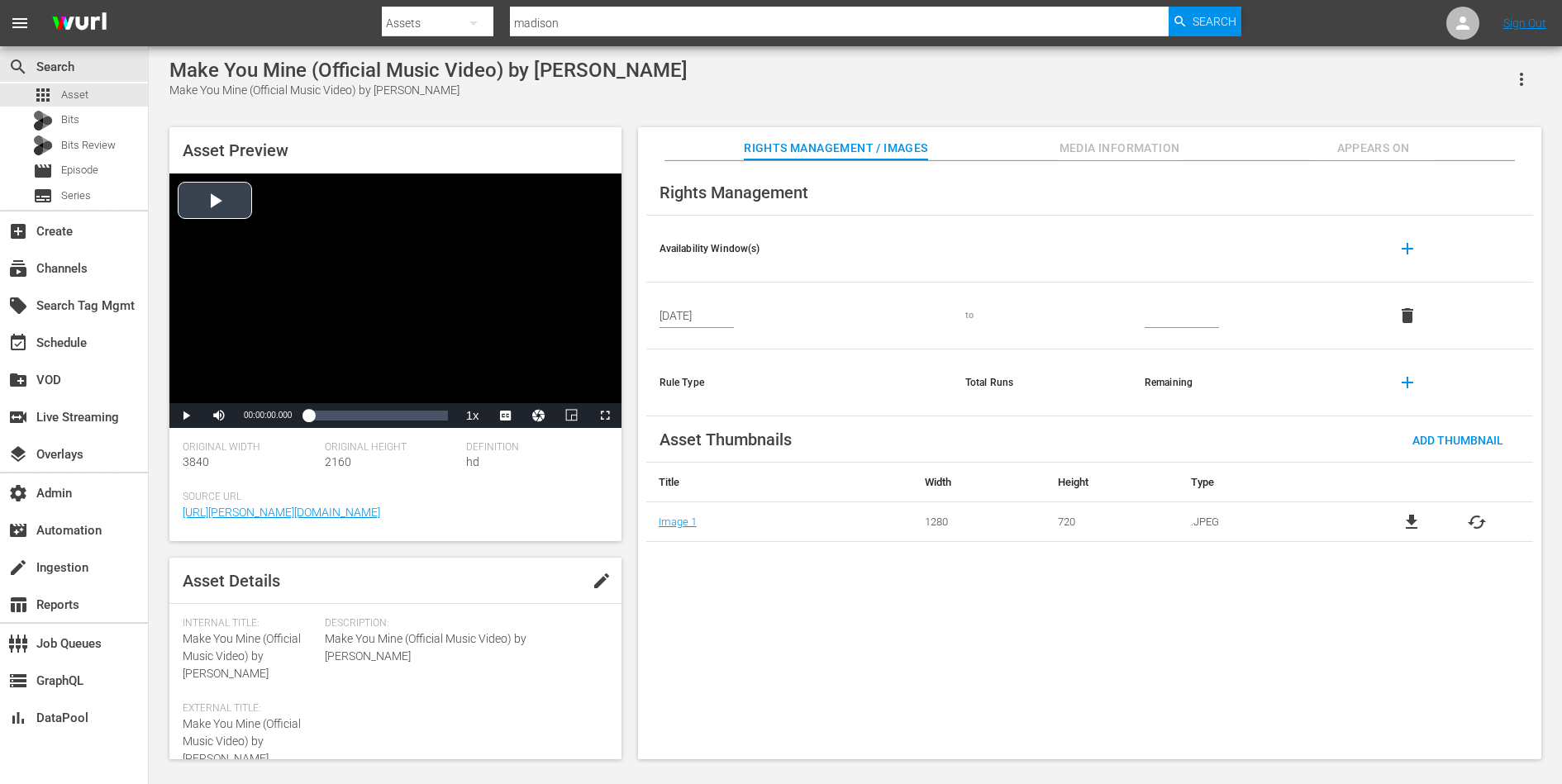
click at [343, 292] on div "Video Player" at bounding box center [396, 288] width 452 height 229
click at [219, 416] on span "Video Player" at bounding box center [219, 416] width 0 height 0
click at [605, 416] on span "Video Player" at bounding box center [605, 416] width 0 height 0
